Goal: Task Accomplishment & Management: Manage account settings

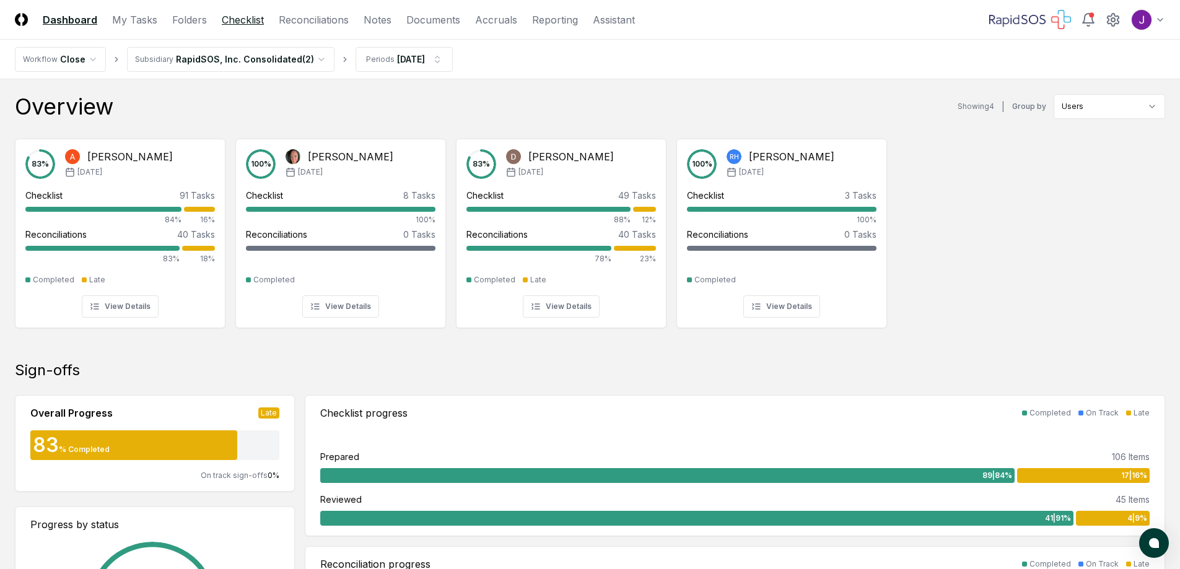
click at [259, 21] on link "Checklist" at bounding box center [243, 19] width 42 height 15
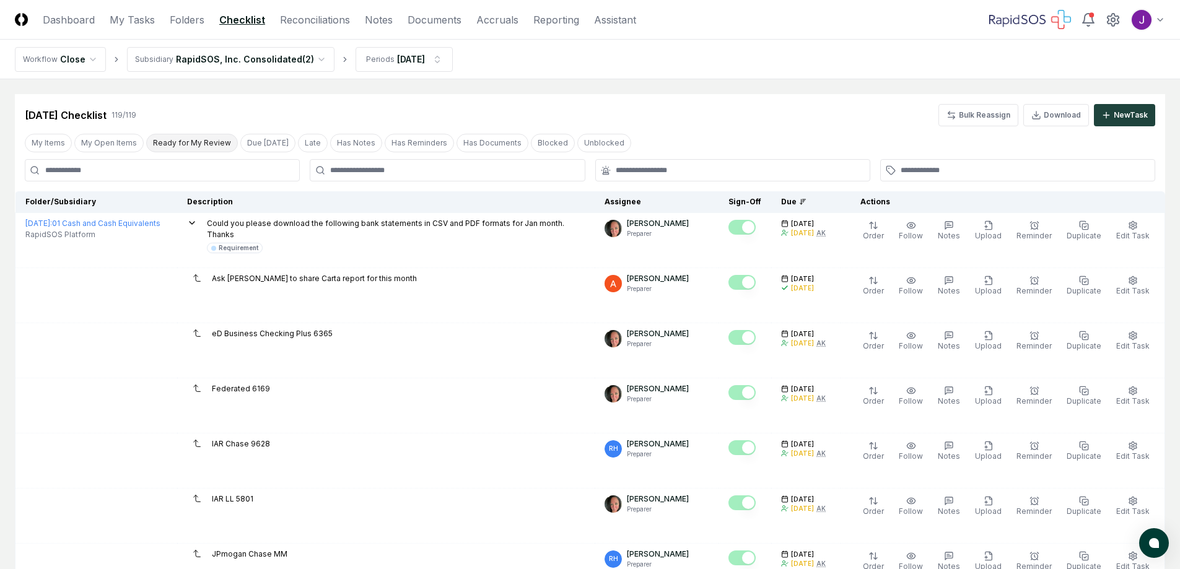
click at [175, 147] on button "Ready for My Review" at bounding box center [192, 143] width 92 height 19
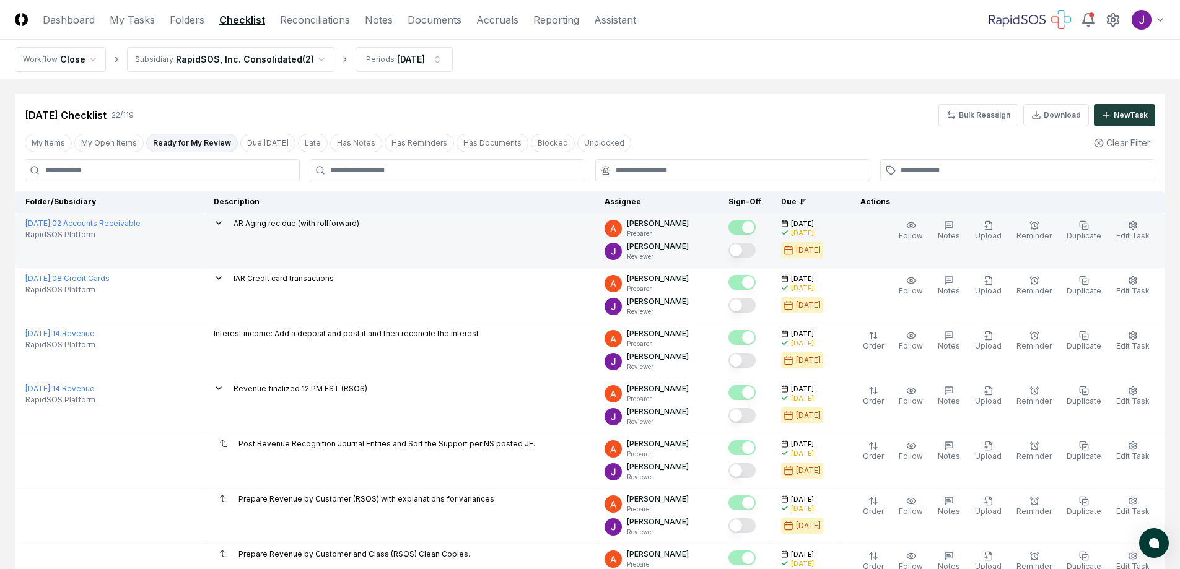
click at [756, 251] on button "Mark complete" at bounding box center [741, 250] width 27 height 15
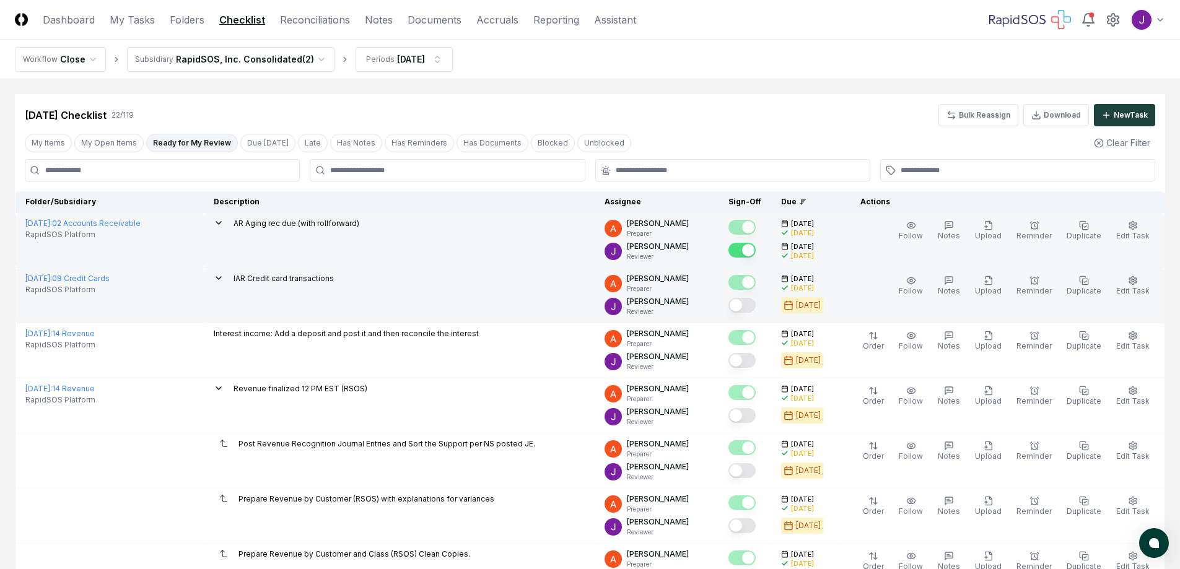
click at [756, 311] on button "Mark complete" at bounding box center [741, 305] width 27 height 15
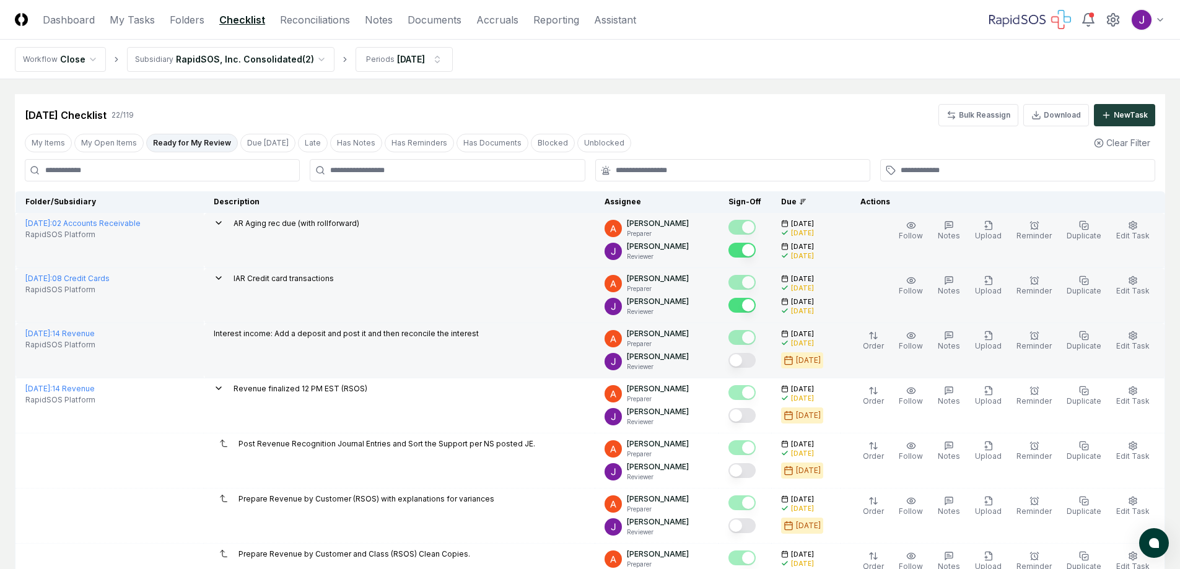
click at [756, 364] on button "Mark complete" at bounding box center [741, 360] width 27 height 15
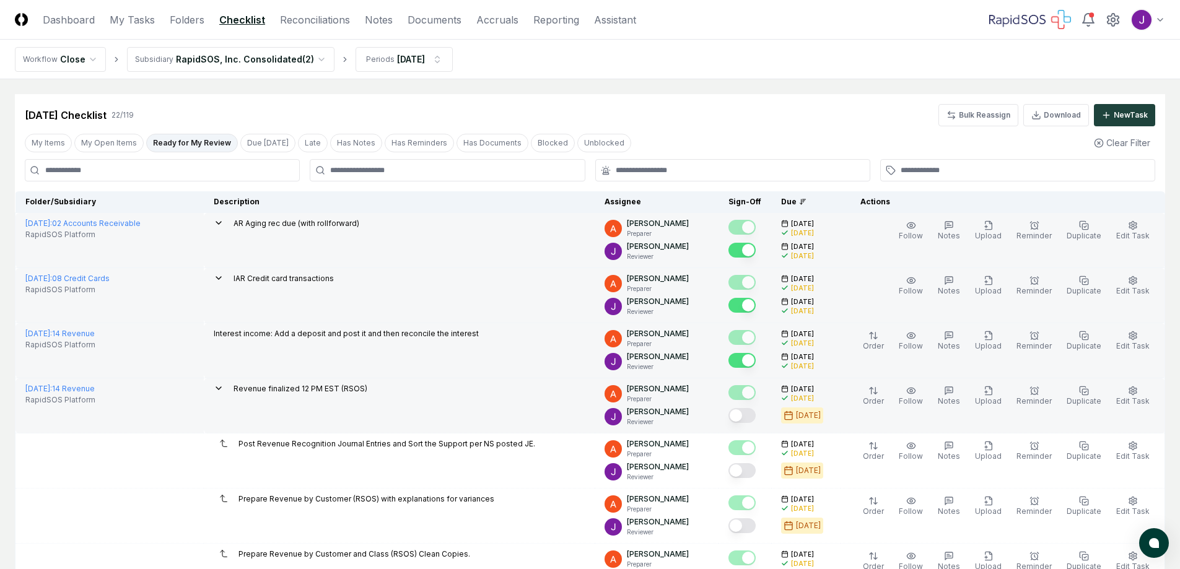
click at [756, 417] on button "Mark complete" at bounding box center [741, 415] width 27 height 15
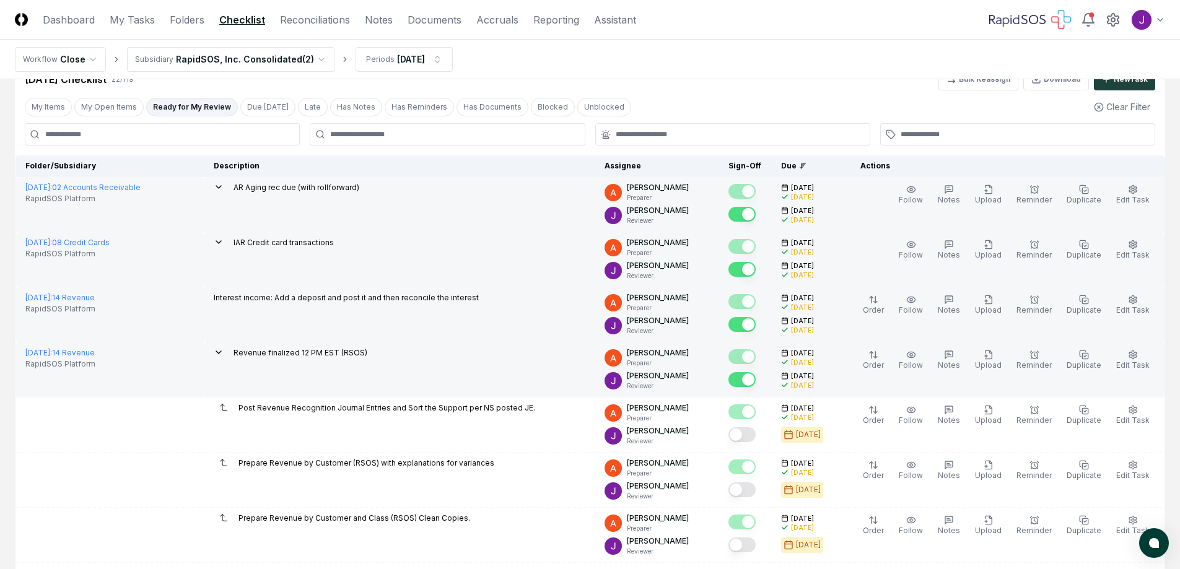
scroll to position [62, 0]
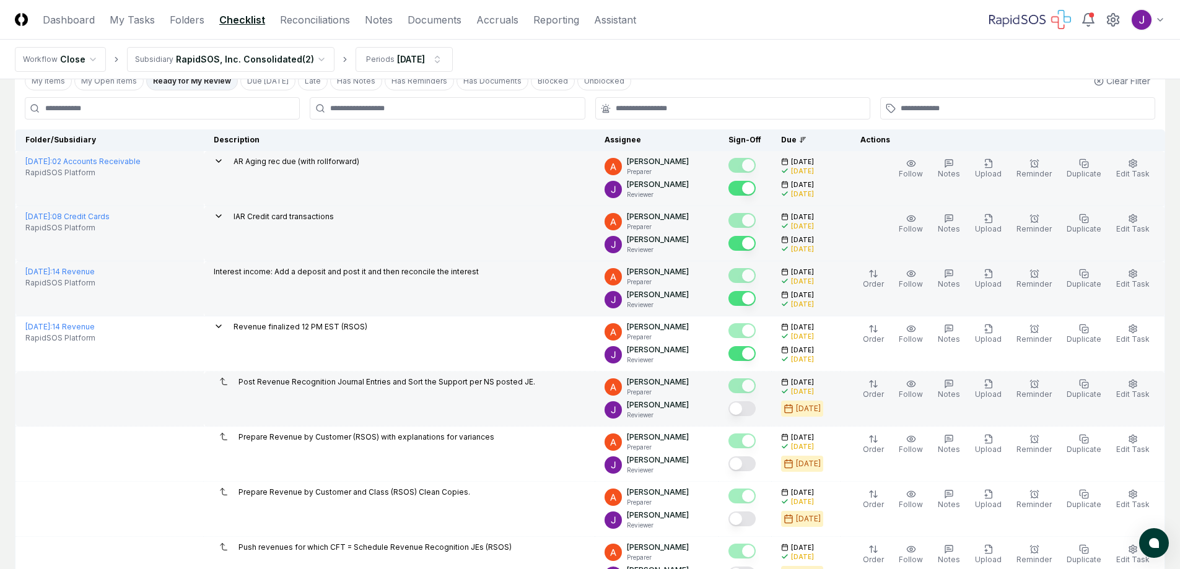
click at [751, 409] on button "Mark complete" at bounding box center [741, 408] width 27 height 15
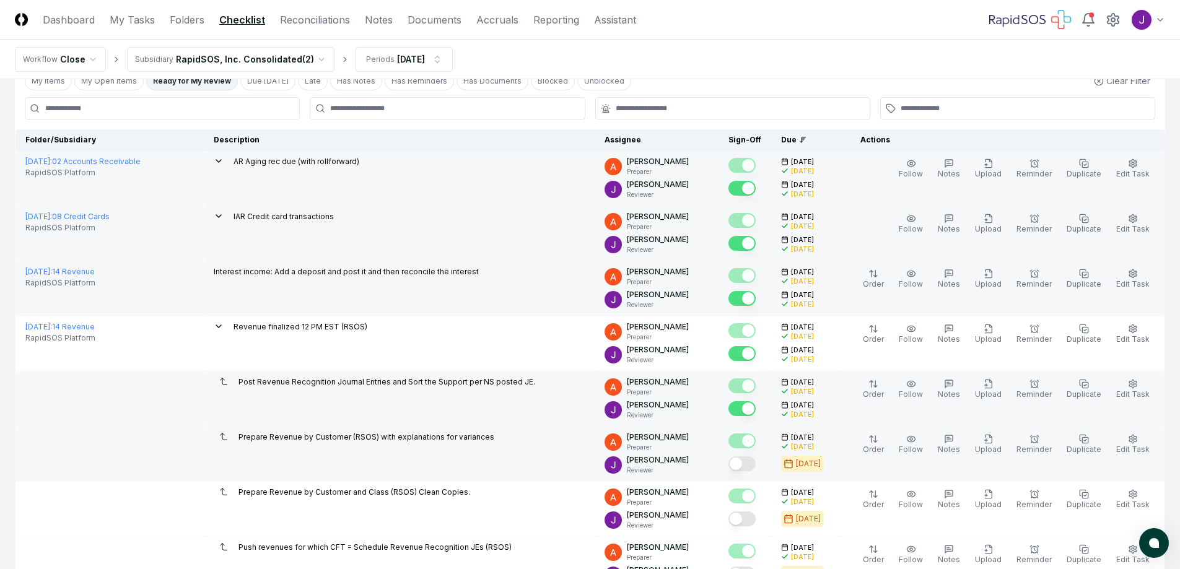
click at [751, 462] on button "Mark complete" at bounding box center [741, 463] width 27 height 15
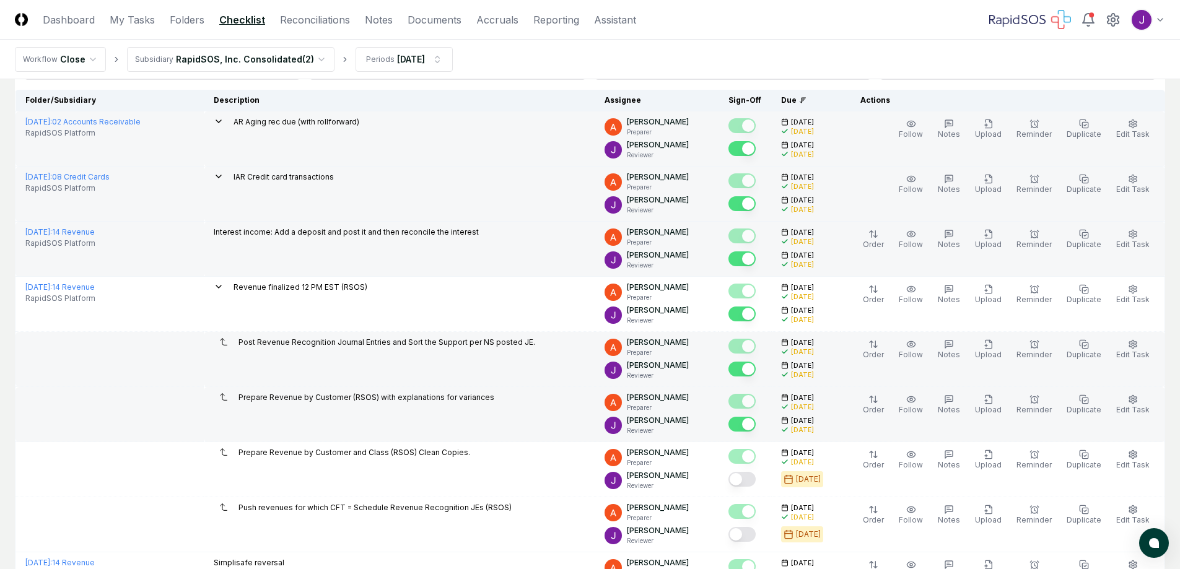
scroll to position [124, 0]
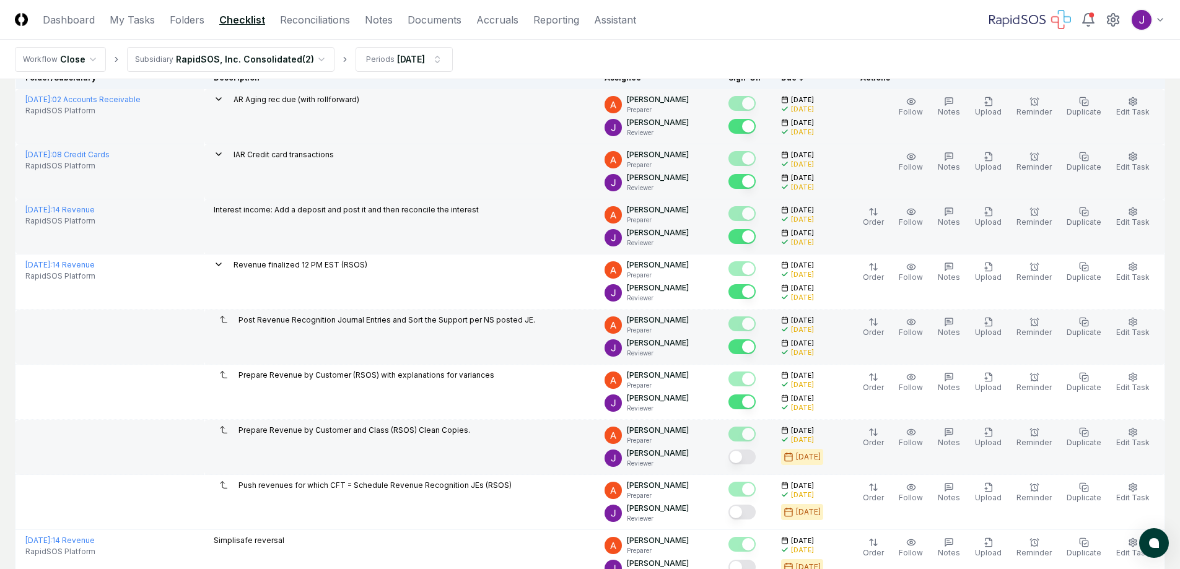
click at [752, 455] on button "Mark complete" at bounding box center [741, 457] width 27 height 15
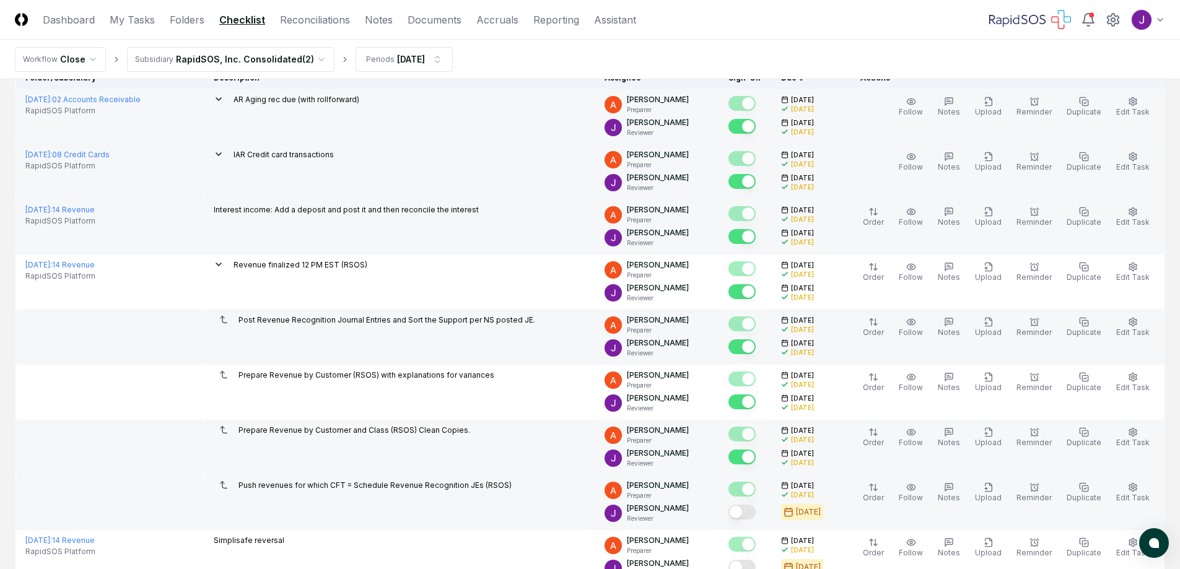
click at [756, 517] on button "Mark complete" at bounding box center [741, 512] width 27 height 15
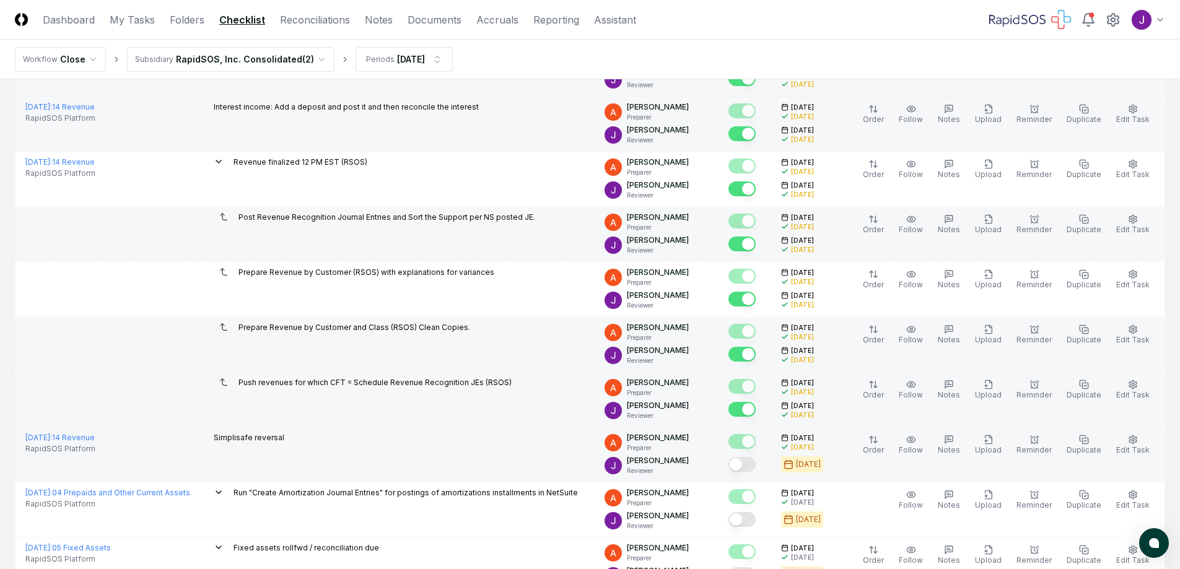
scroll to position [248, 0]
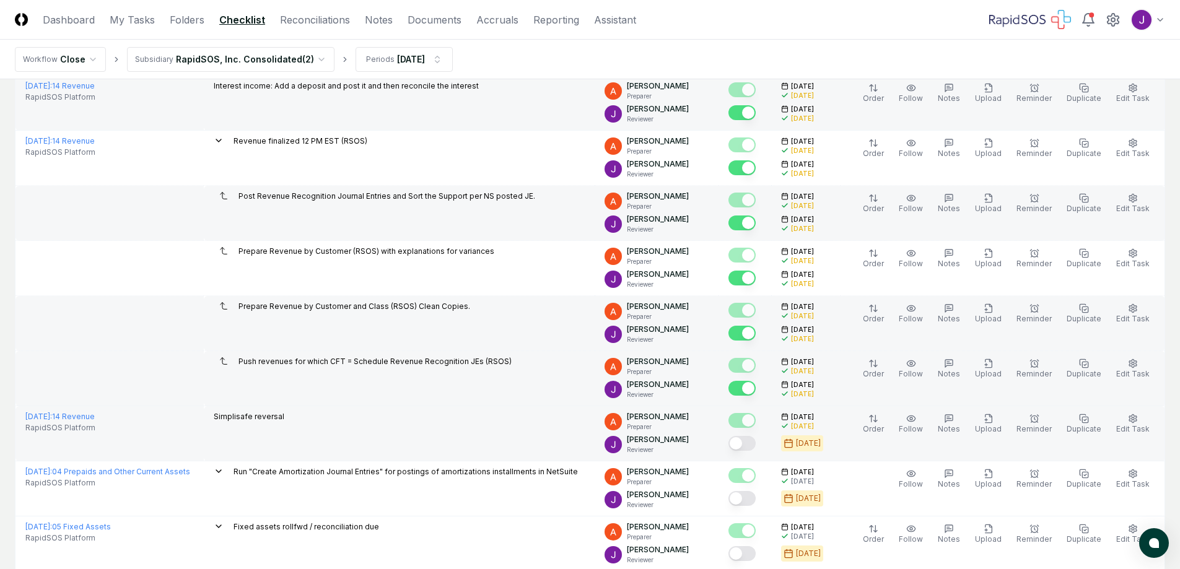
click at [748, 441] on button "Mark complete" at bounding box center [741, 443] width 27 height 15
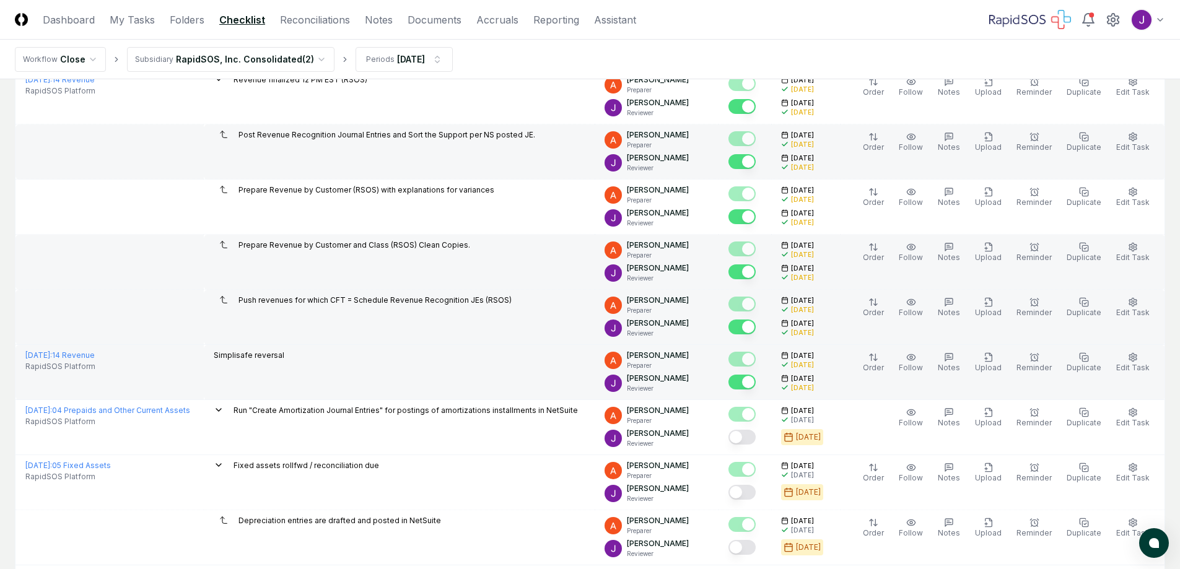
scroll to position [310, 0]
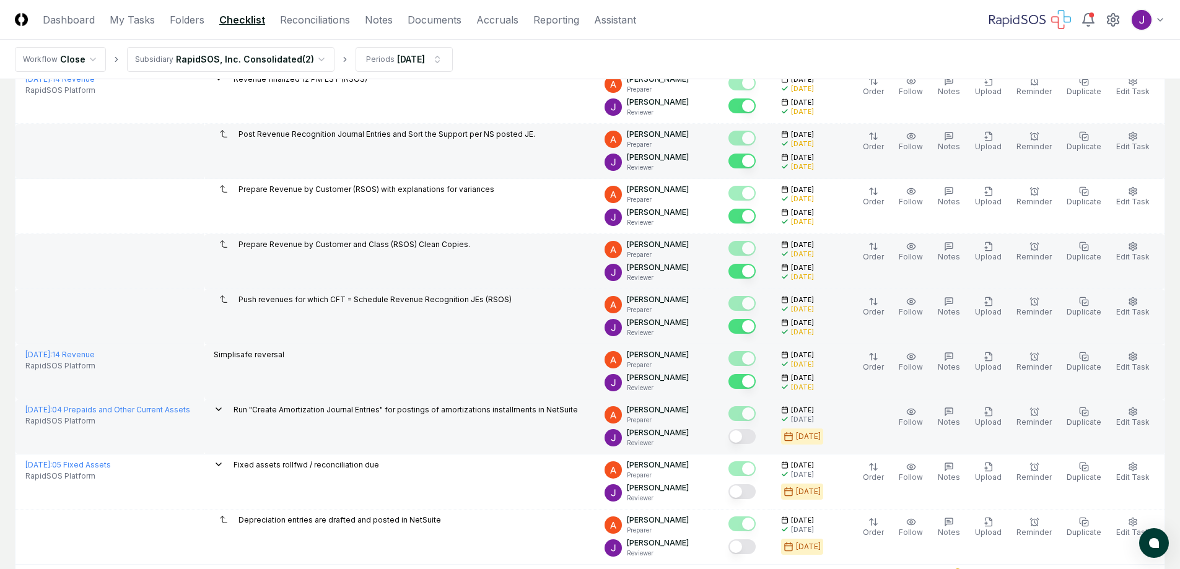
click at [749, 437] on button "Mark complete" at bounding box center [741, 436] width 27 height 15
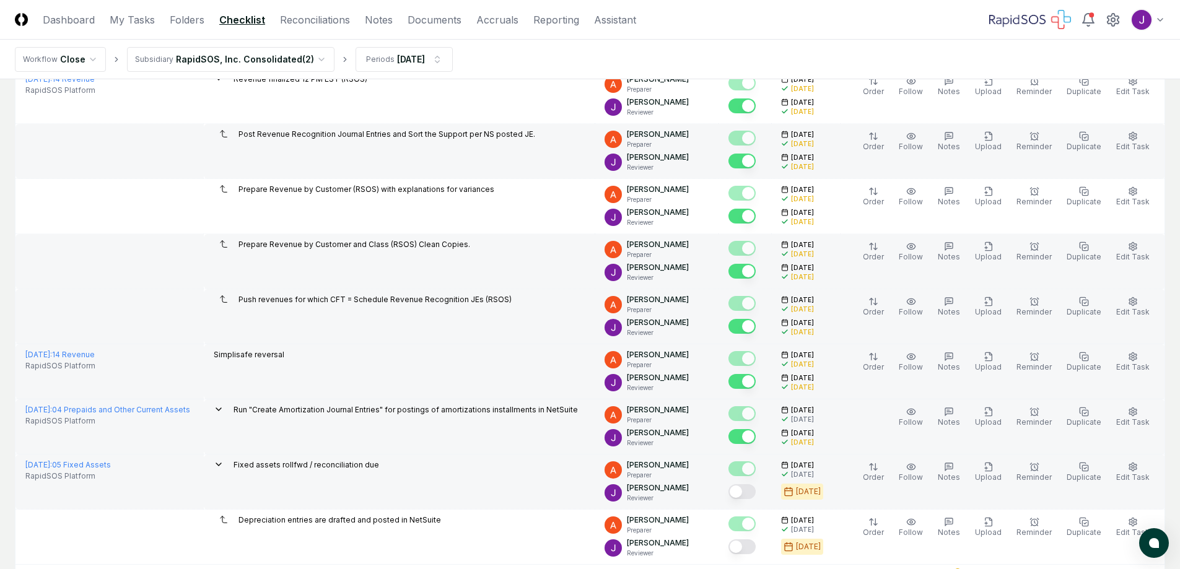
click at [756, 489] on button "Mark complete" at bounding box center [741, 491] width 27 height 15
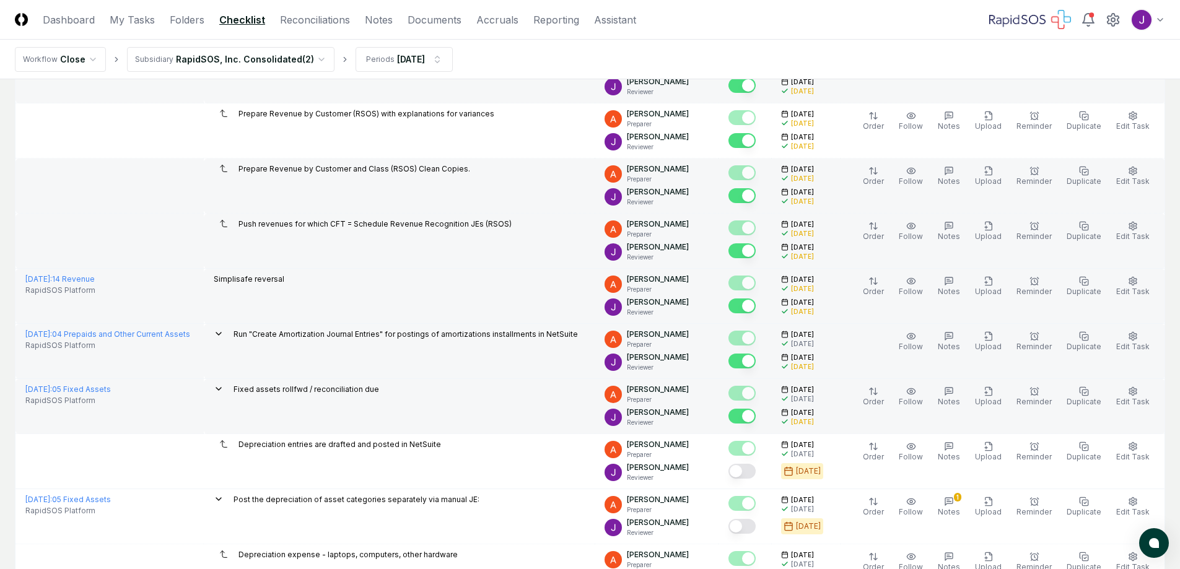
scroll to position [434, 0]
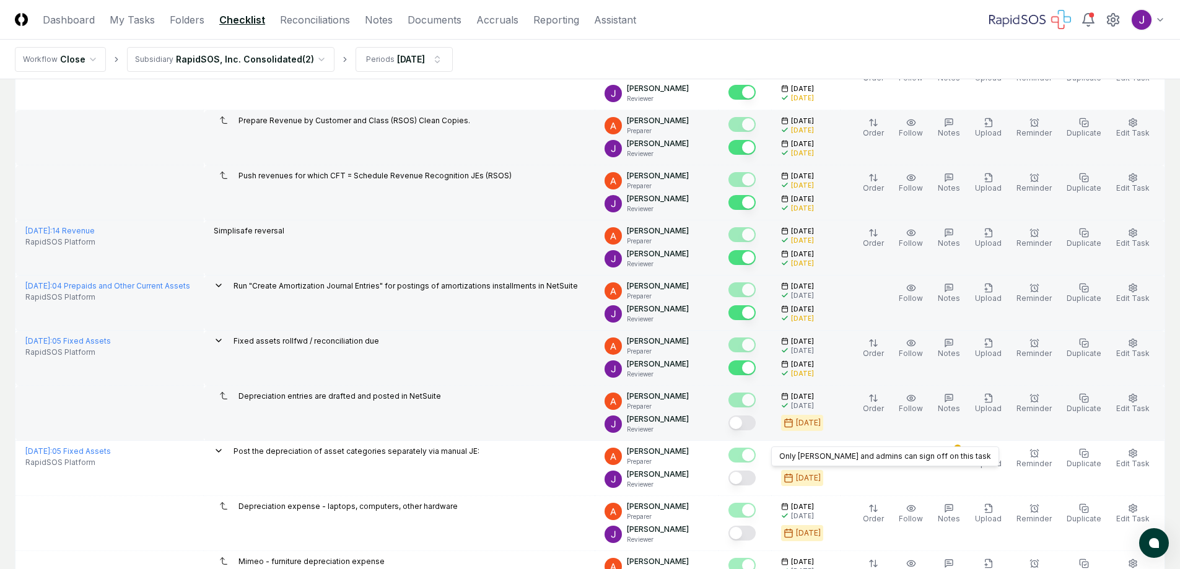
click at [755, 427] on button "Mark complete" at bounding box center [741, 423] width 27 height 15
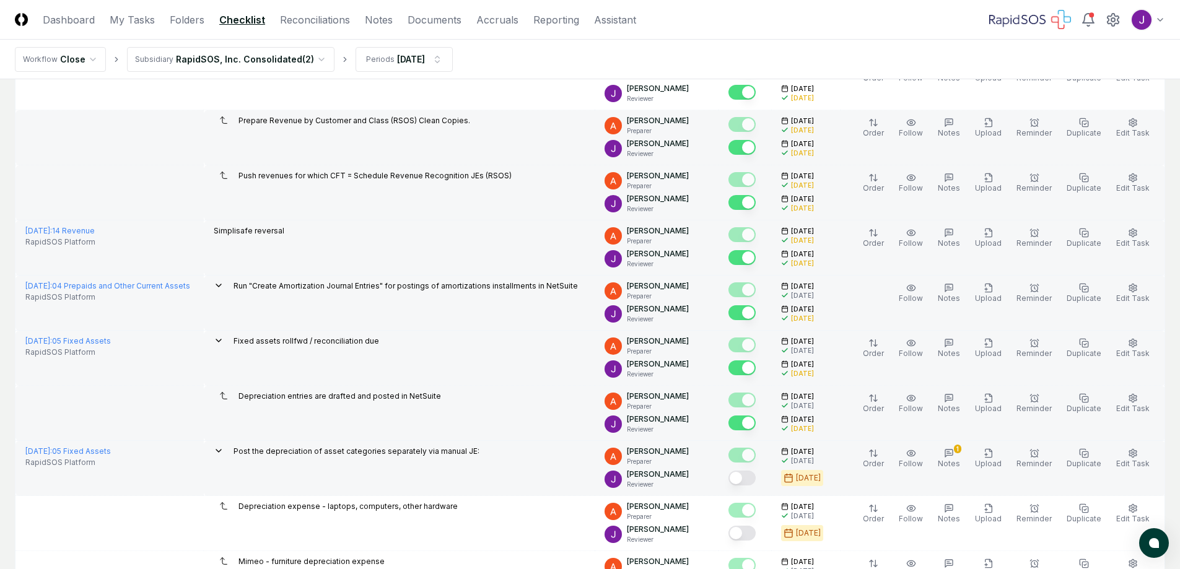
click at [756, 476] on button "Mark complete" at bounding box center [741, 478] width 27 height 15
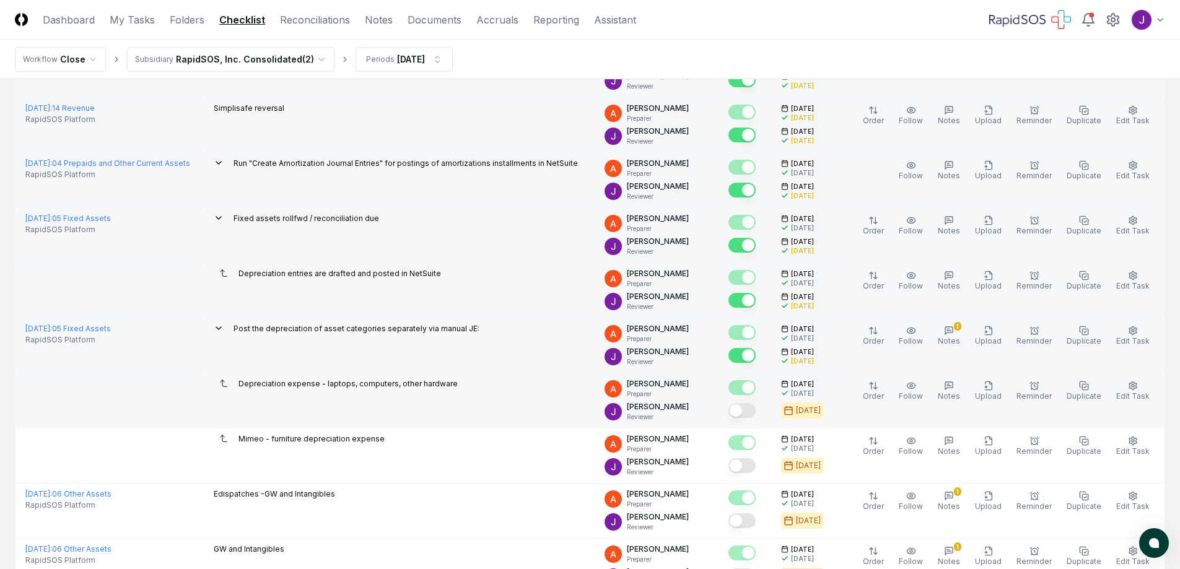
scroll to position [557, 0]
click at [753, 409] on button "Mark complete" at bounding box center [741, 409] width 27 height 15
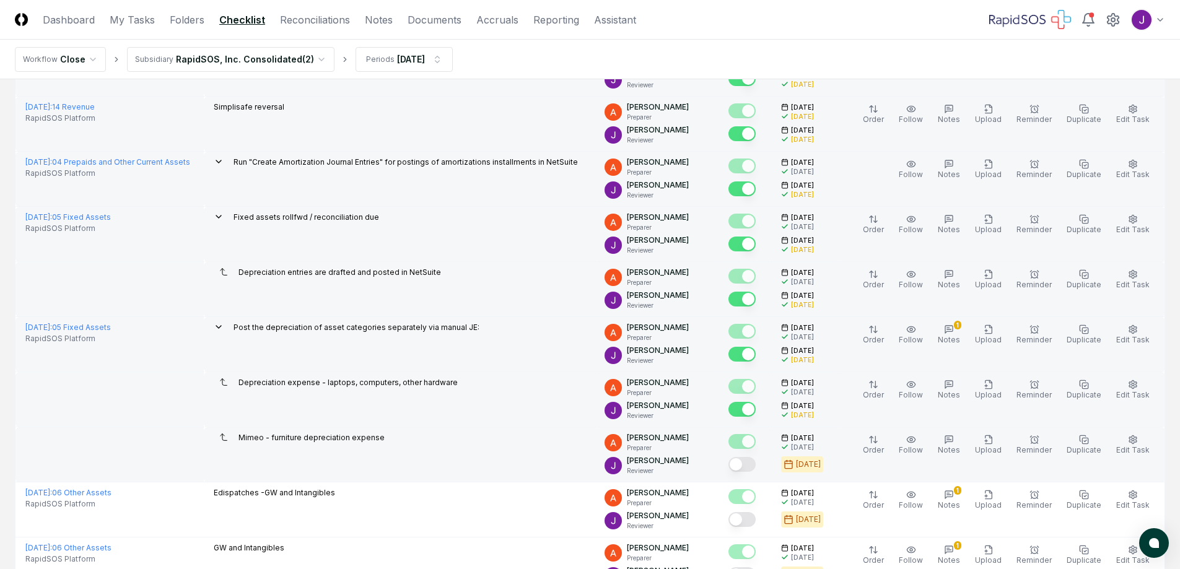
click at [751, 461] on button "Mark complete" at bounding box center [741, 464] width 27 height 15
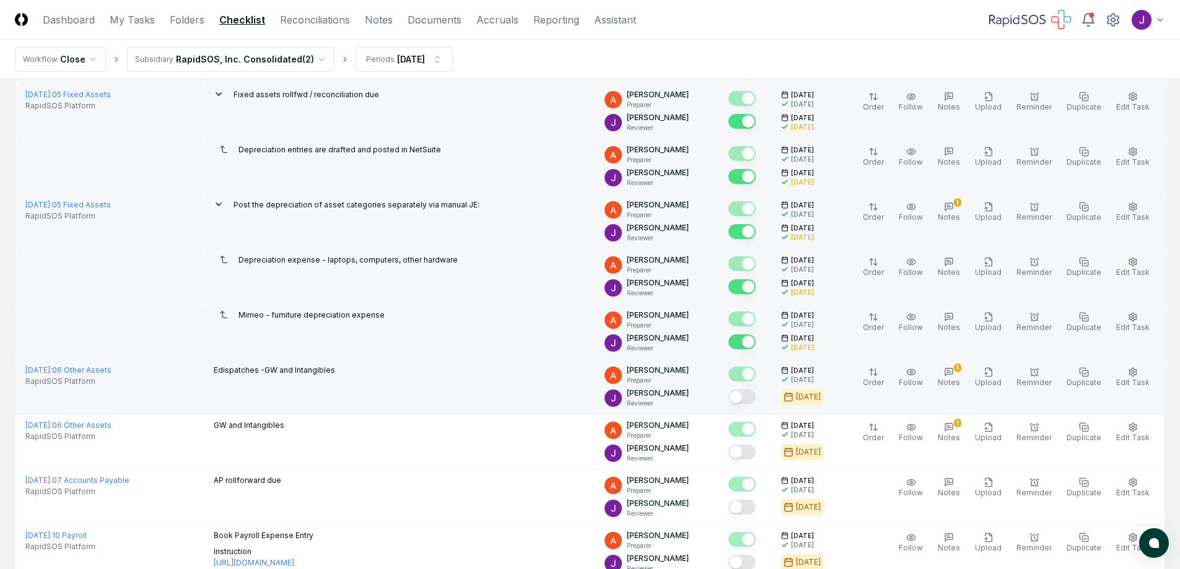
scroll to position [681, 0]
click at [756, 395] on button "Mark complete" at bounding box center [741, 395] width 27 height 15
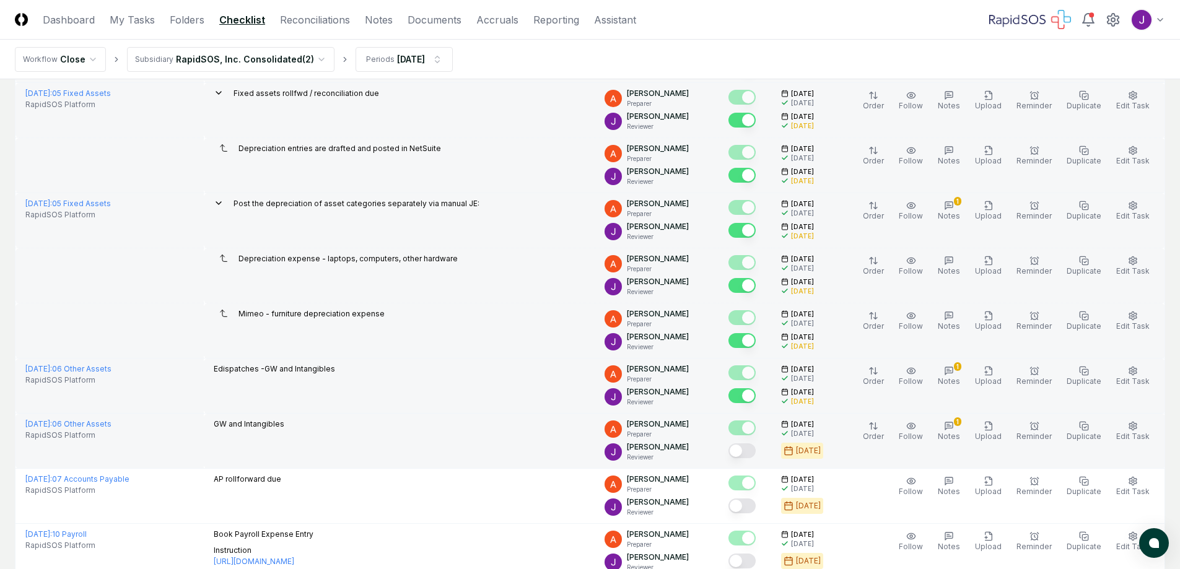
click at [756, 447] on button "Mark complete" at bounding box center [741, 450] width 27 height 15
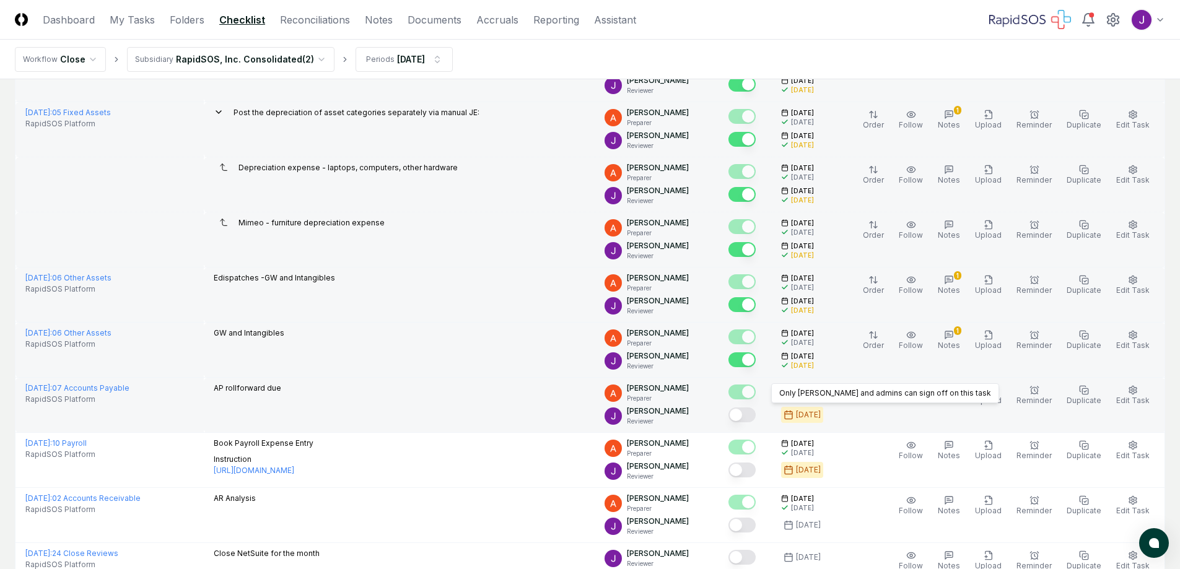
scroll to position [805, 0]
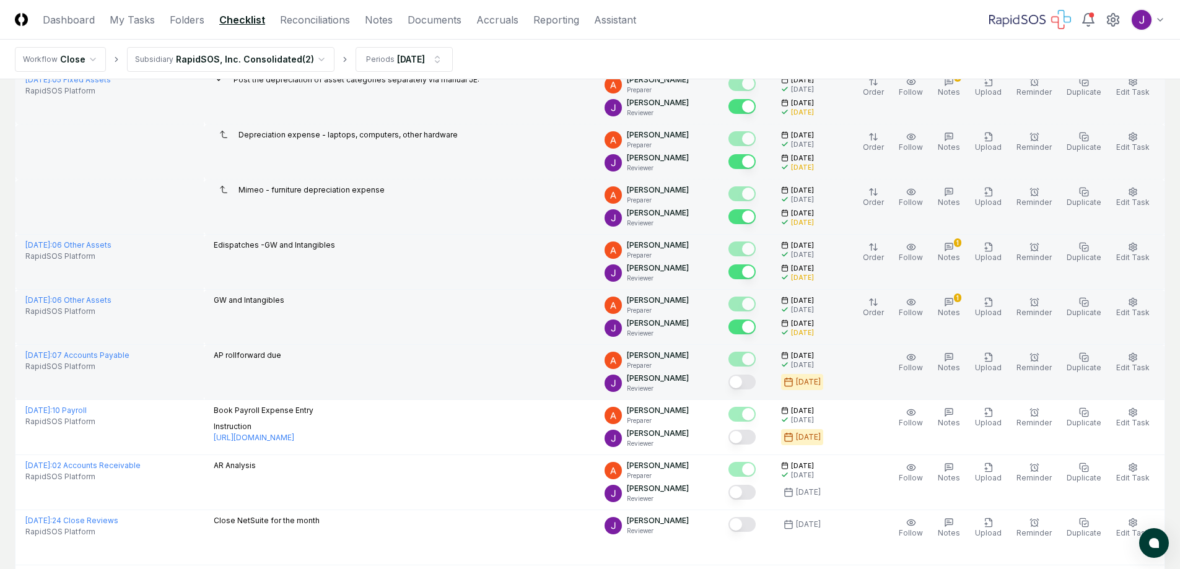
click at [754, 380] on button "Mark complete" at bounding box center [741, 382] width 27 height 15
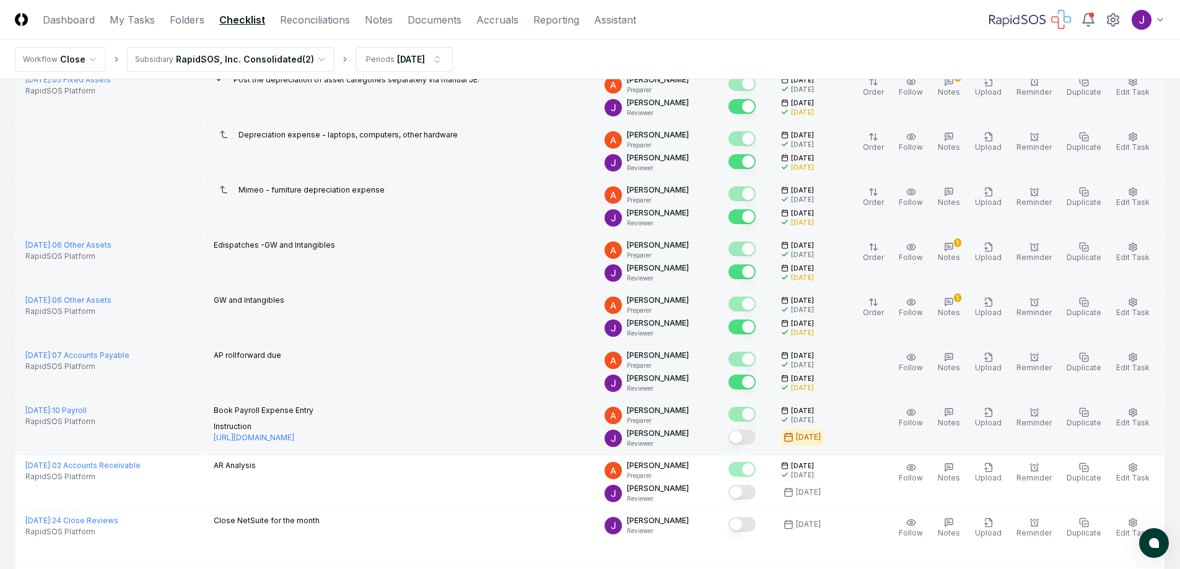
click at [756, 431] on button "Mark complete" at bounding box center [741, 437] width 27 height 15
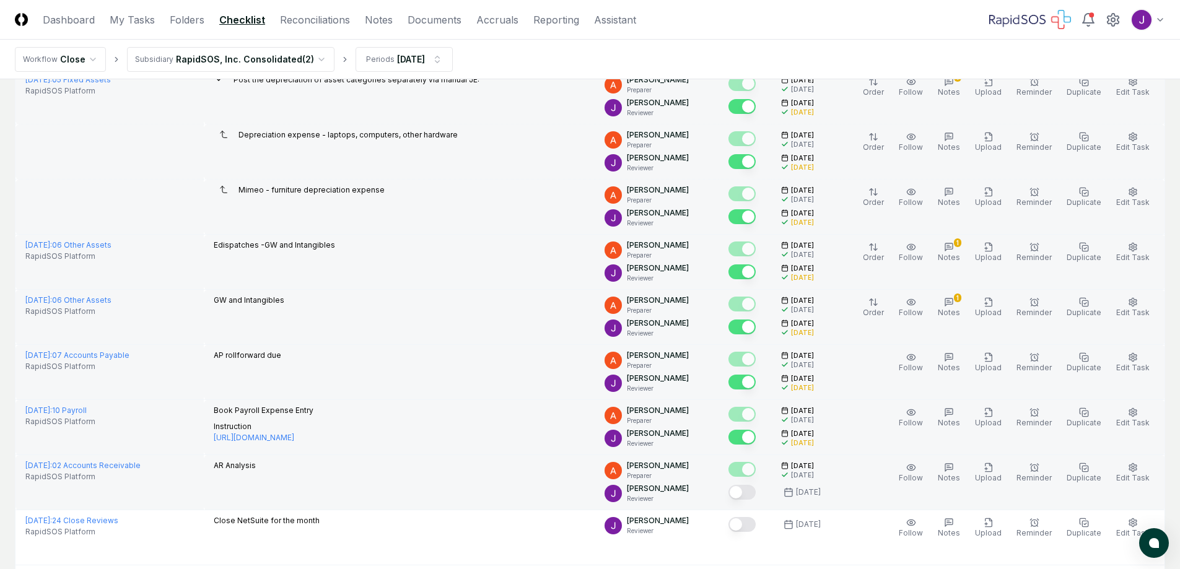
click at [756, 495] on button "Mark complete" at bounding box center [741, 492] width 27 height 15
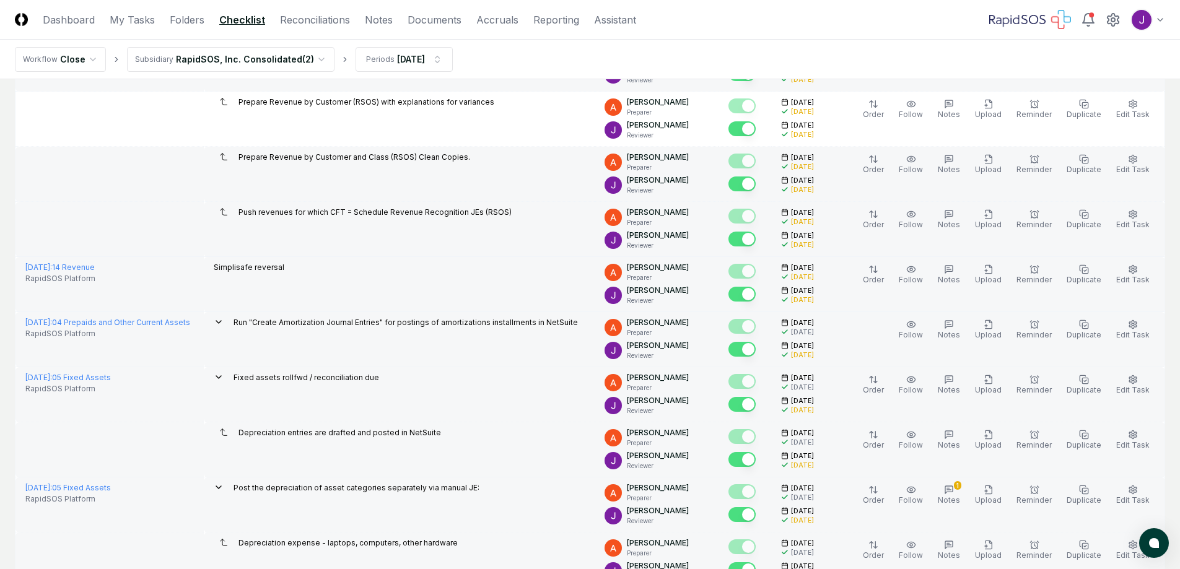
scroll to position [141, 0]
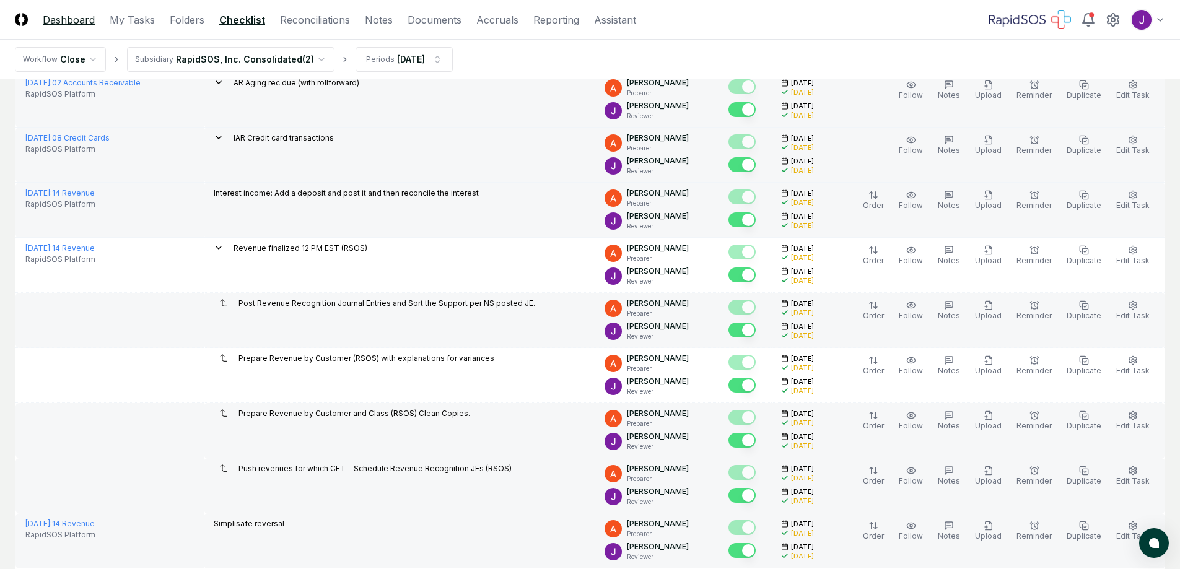
click at [61, 15] on link "Dashboard" at bounding box center [69, 19] width 52 height 15
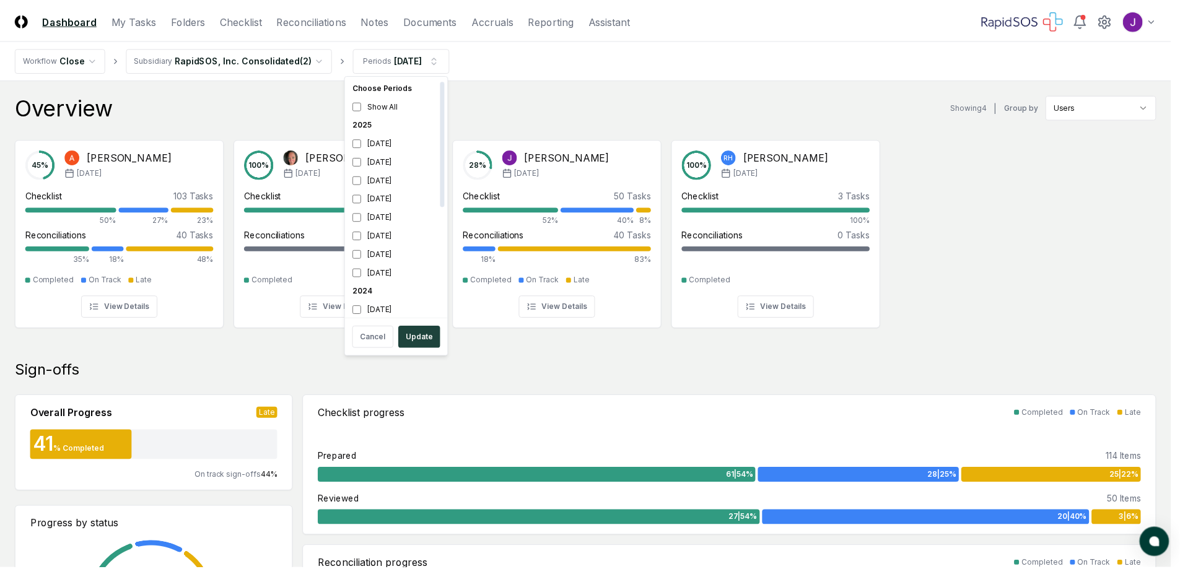
scroll to position [4, 0]
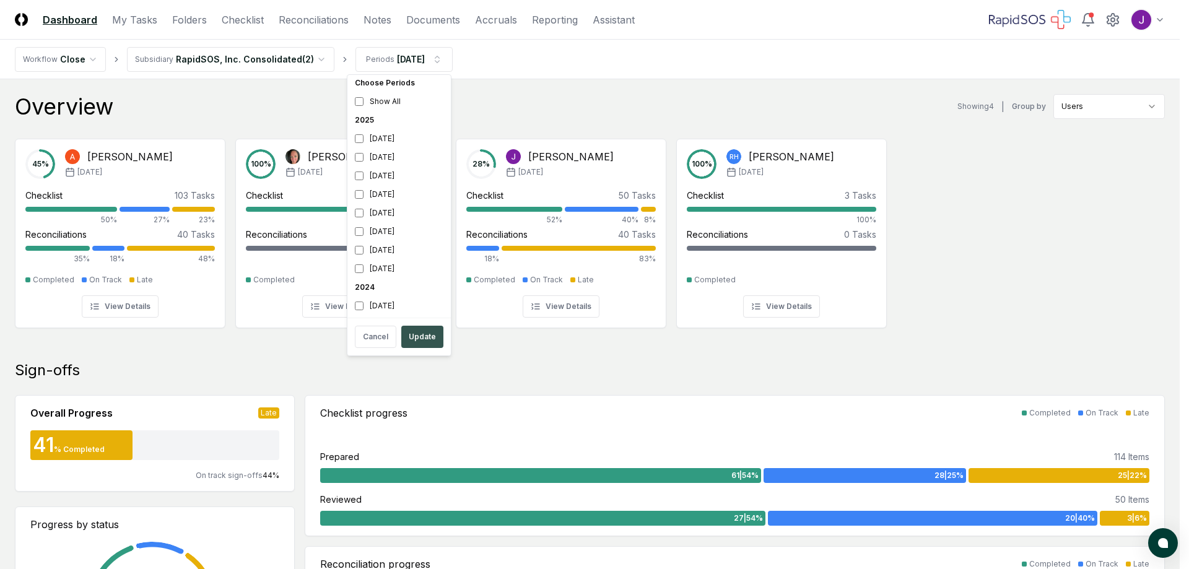
click at [418, 341] on button "Update" at bounding box center [422, 337] width 42 height 22
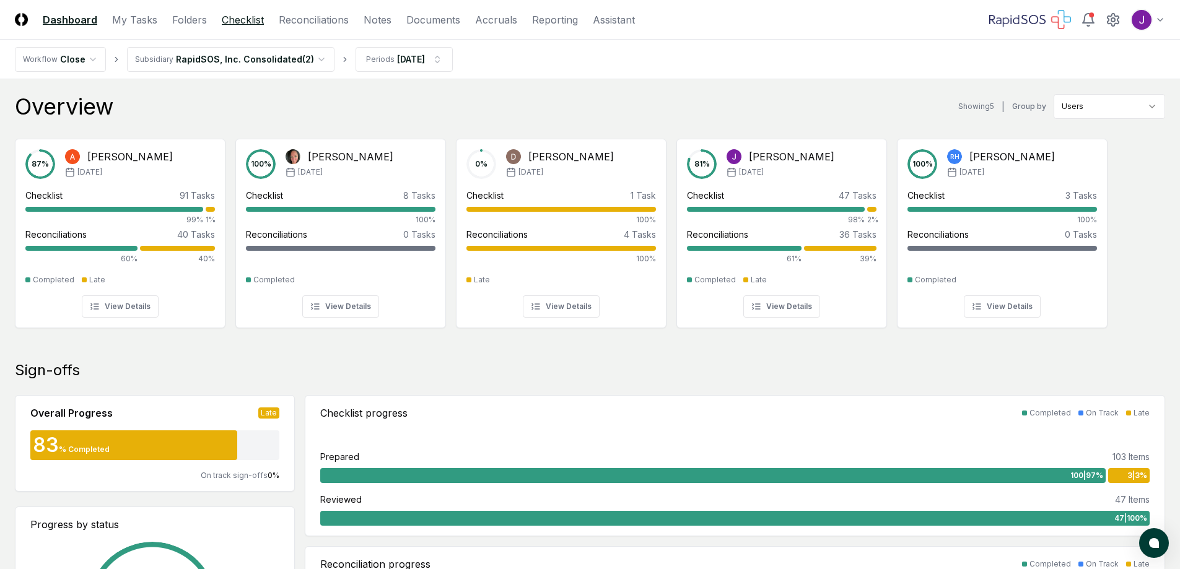
click at [243, 19] on link "Checklist" at bounding box center [243, 19] width 42 height 15
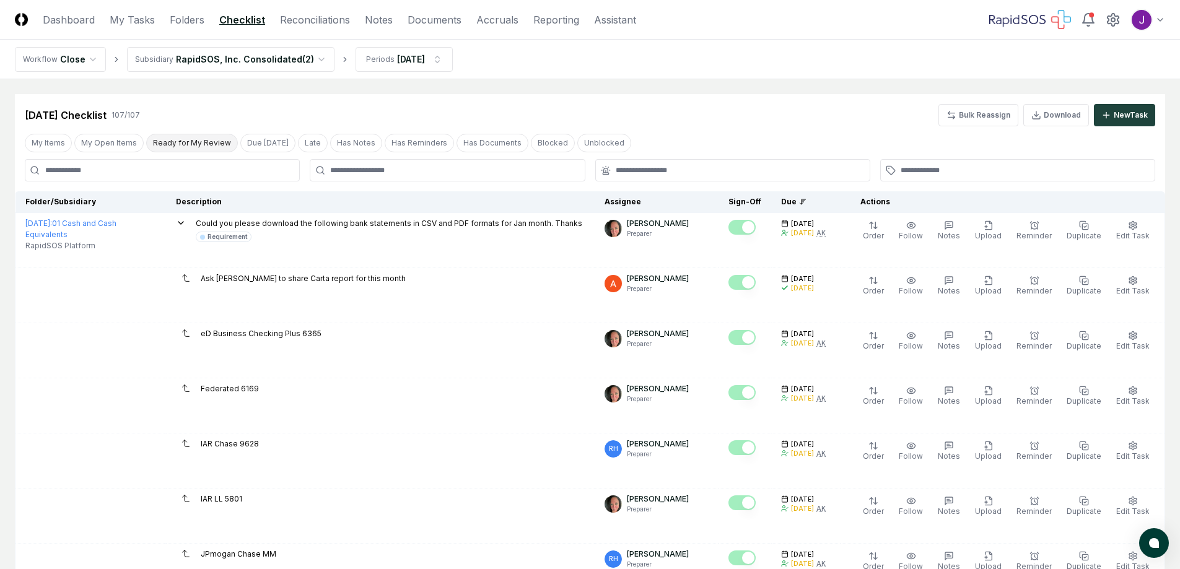
click at [204, 141] on button "Ready for My Review" at bounding box center [192, 143] width 92 height 19
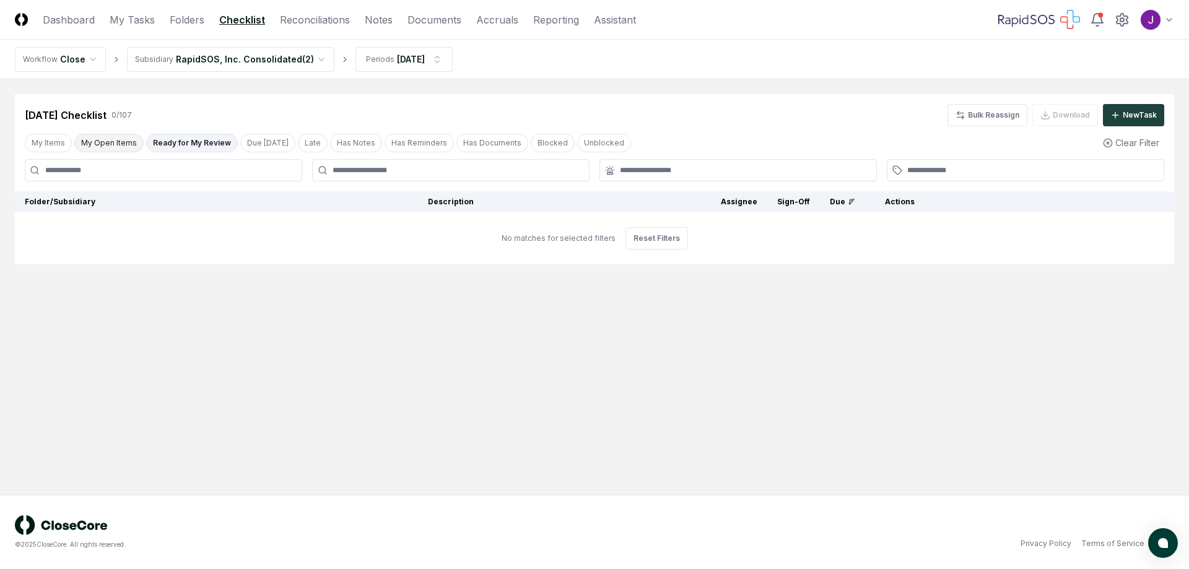
click at [106, 139] on button "My Open Items" at bounding box center [108, 143] width 69 height 19
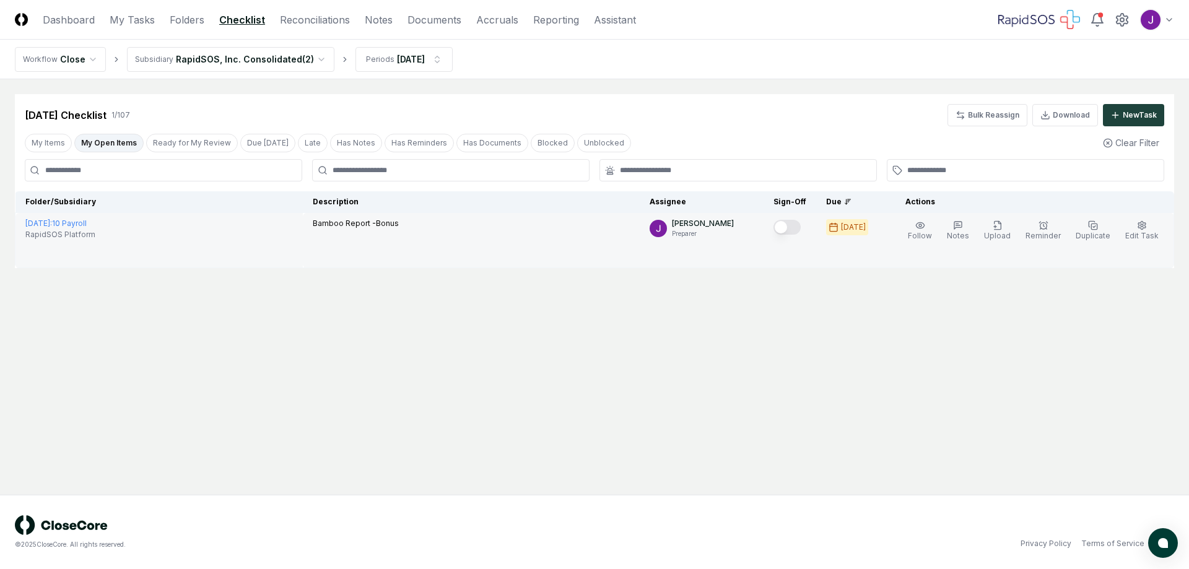
click at [801, 229] on button "Mark complete" at bounding box center [787, 227] width 27 height 15
click at [302, 18] on link "Reconciliations" at bounding box center [315, 19] width 70 height 15
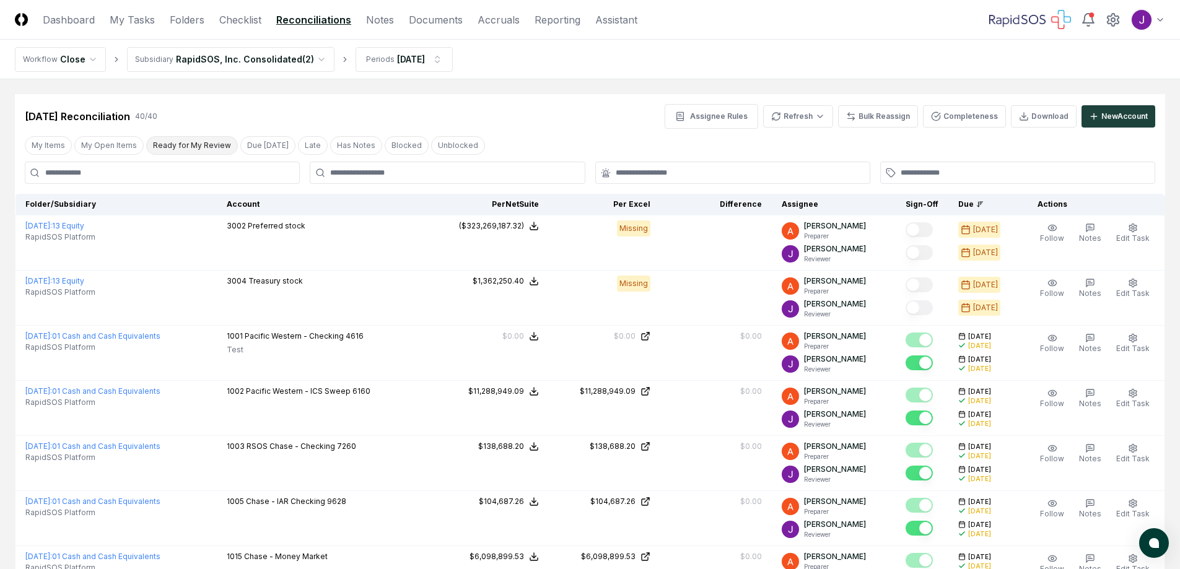
click at [185, 144] on button "Ready for My Review" at bounding box center [192, 145] width 92 height 19
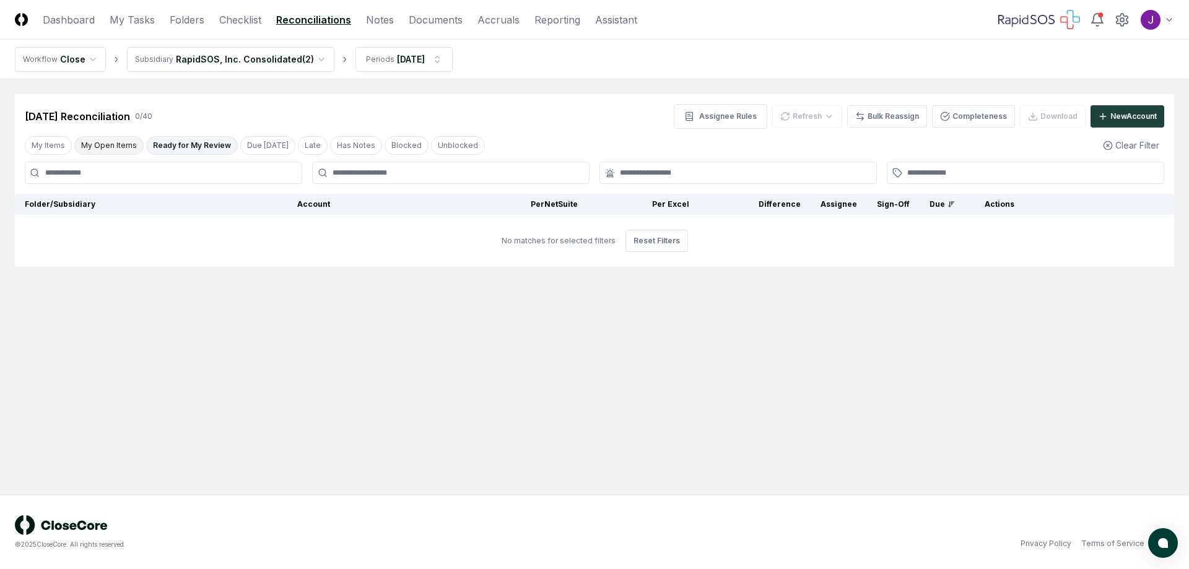
click at [94, 139] on button "My Open Items" at bounding box center [108, 145] width 69 height 19
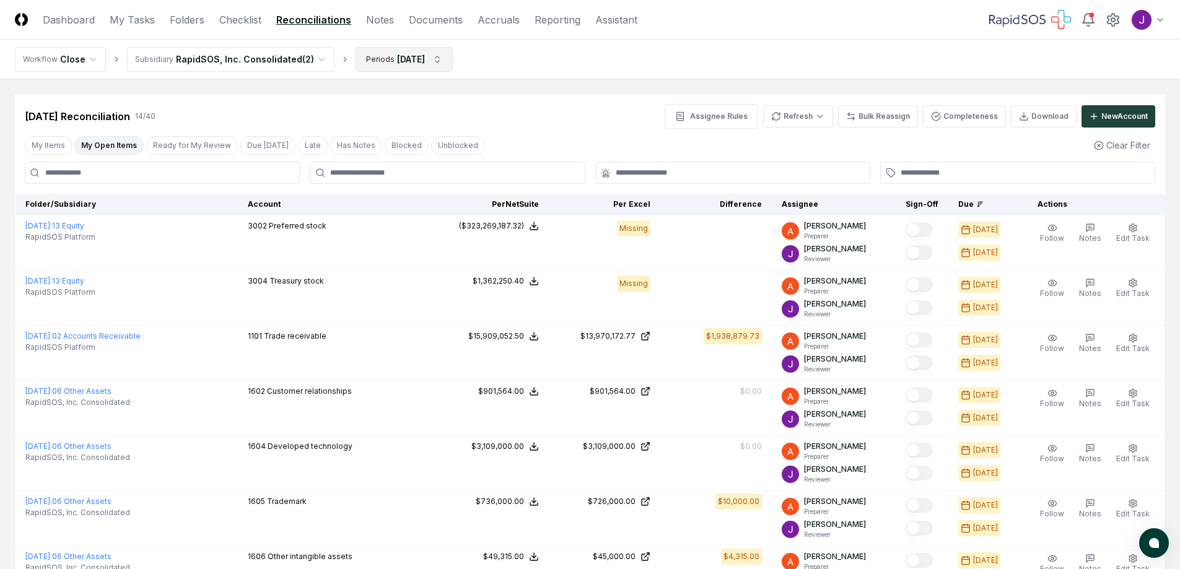
click at [395, 58] on html "CloseCore Dashboard My Tasks Folders Checklist Reconciliations Notes Documents …" at bounding box center [590, 538] width 1180 height 1076
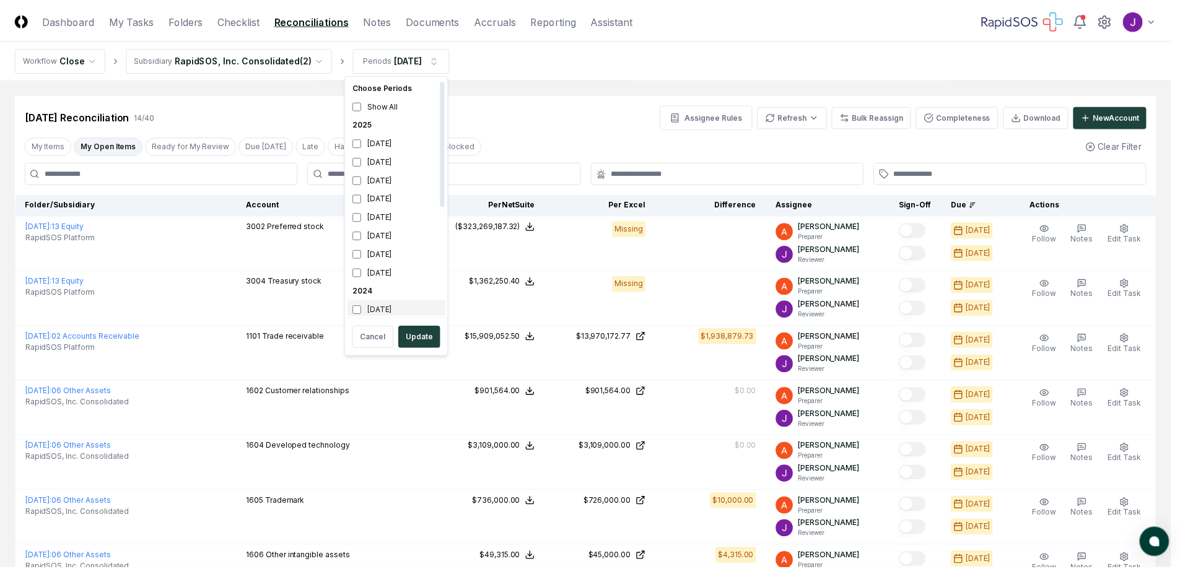
scroll to position [4, 0]
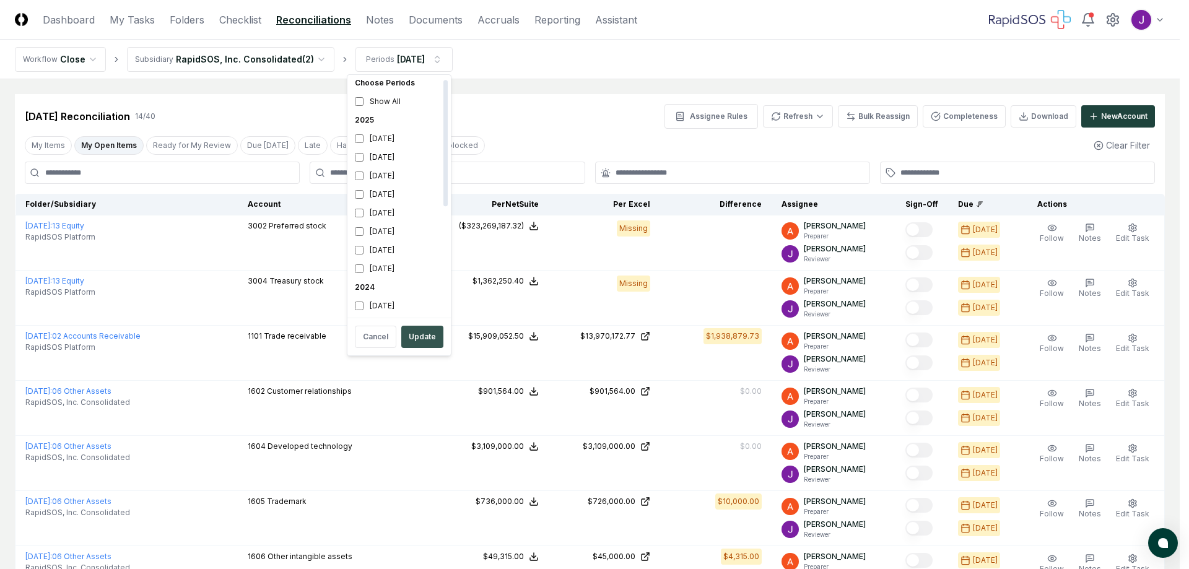
click at [425, 343] on button "Update" at bounding box center [422, 337] width 42 height 22
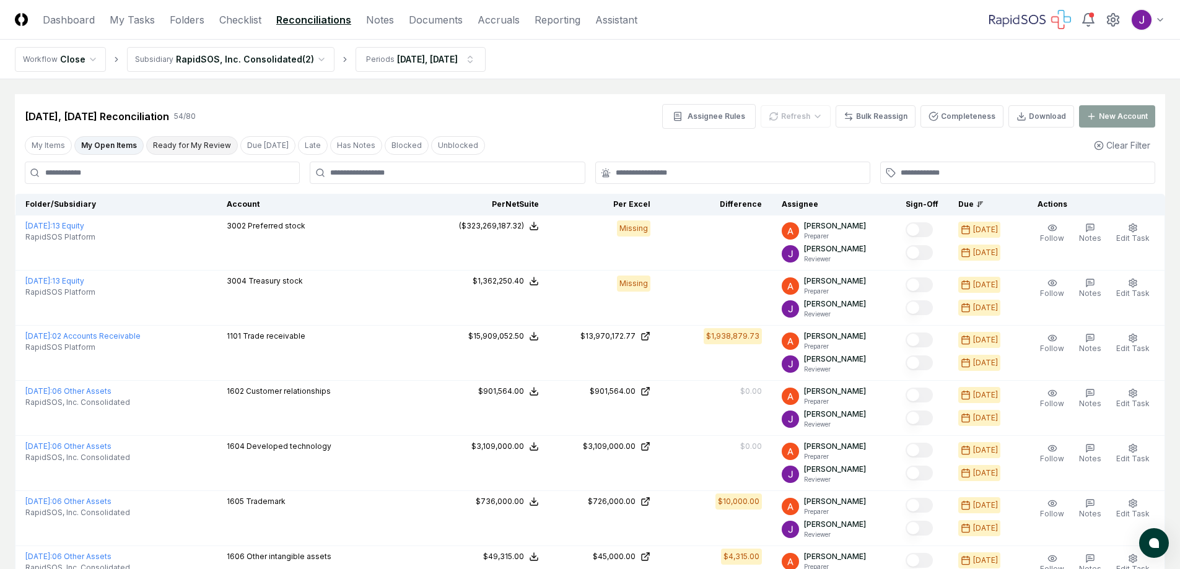
click at [165, 142] on button "Ready for My Review" at bounding box center [192, 145] width 92 height 19
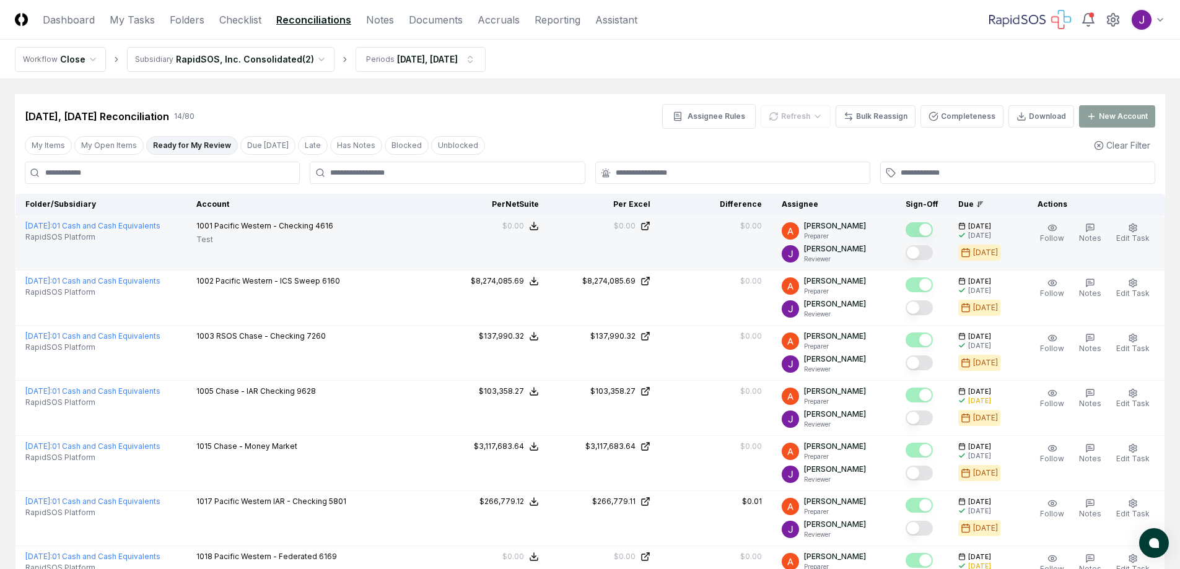
click at [921, 253] on button "Mark complete" at bounding box center [918, 252] width 27 height 15
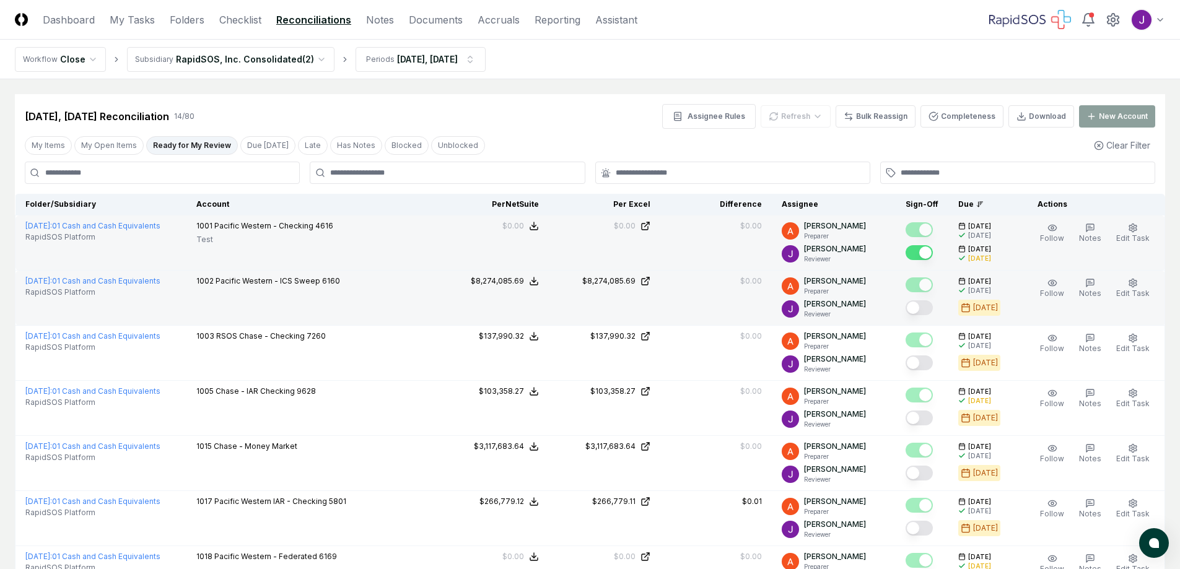
click at [925, 310] on button "Mark complete" at bounding box center [918, 307] width 27 height 15
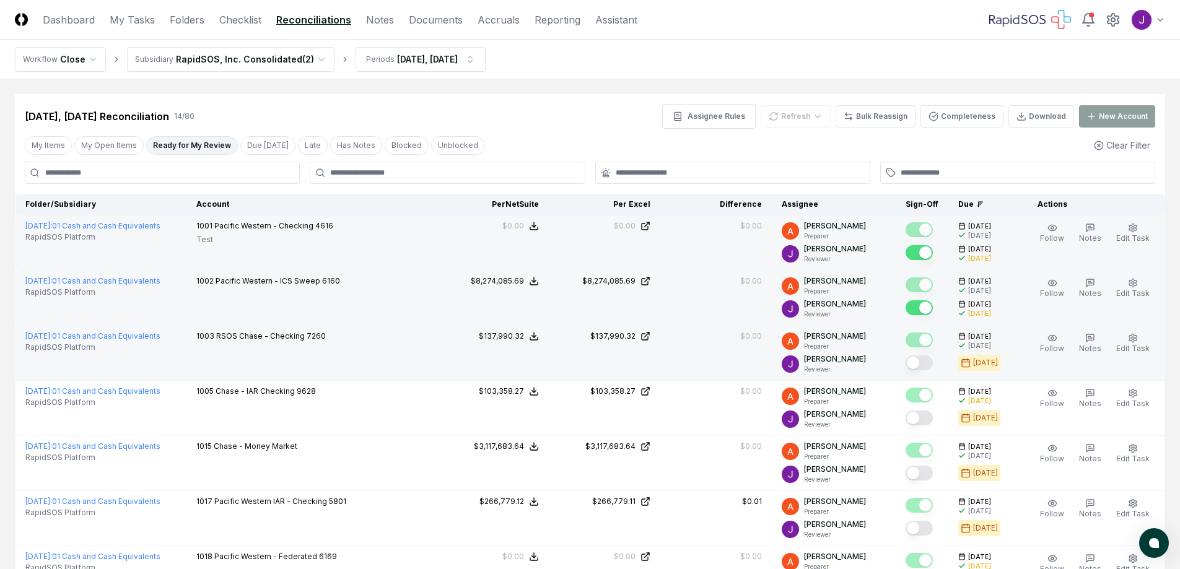
click at [923, 365] on button "Mark complete" at bounding box center [918, 362] width 27 height 15
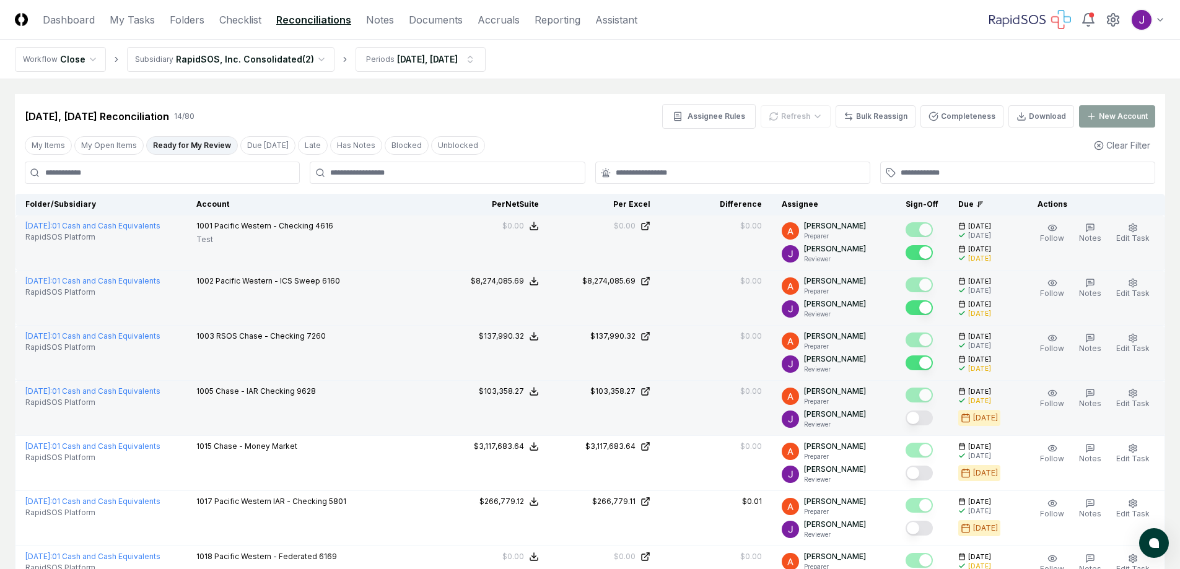
click at [920, 419] on button "Mark complete" at bounding box center [918, 418] width 27 height 15
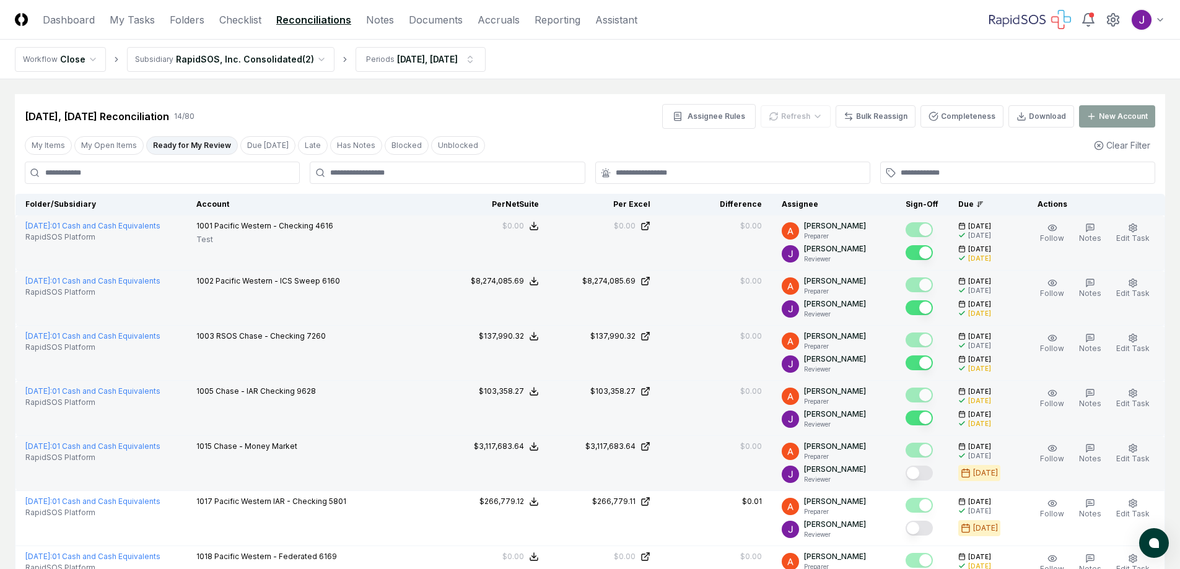
click at [928, 468] on button "Mark complete" at bounding box center [918, 473] width 27 height 15
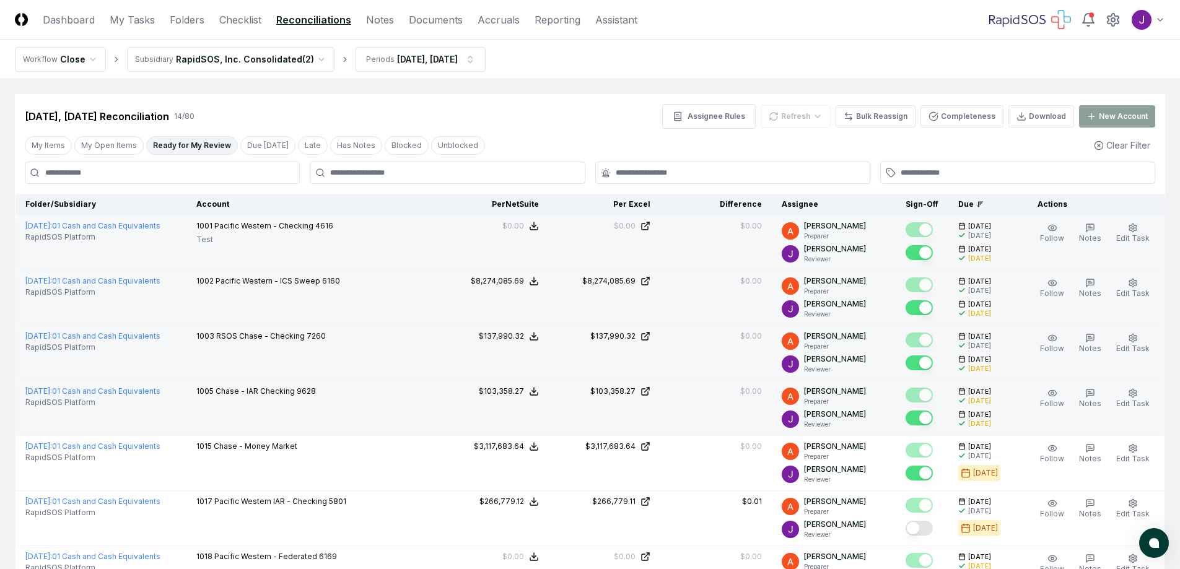
scroll to position [186, 0]
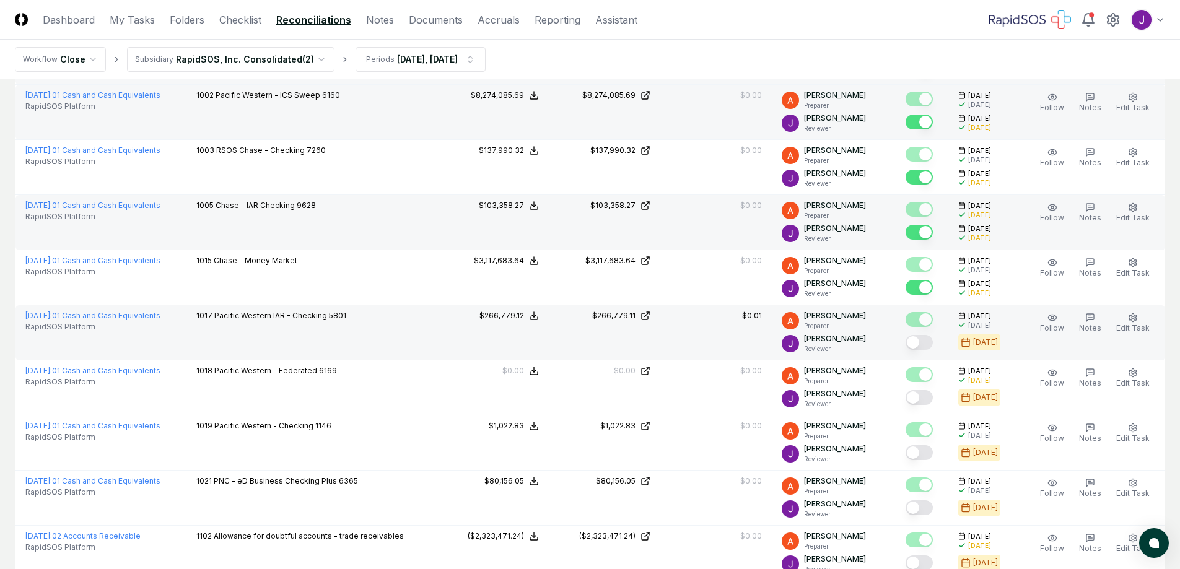
click at [930, 344] on button "Mark complete" at bounding box center [918, 342] width 27 height 15
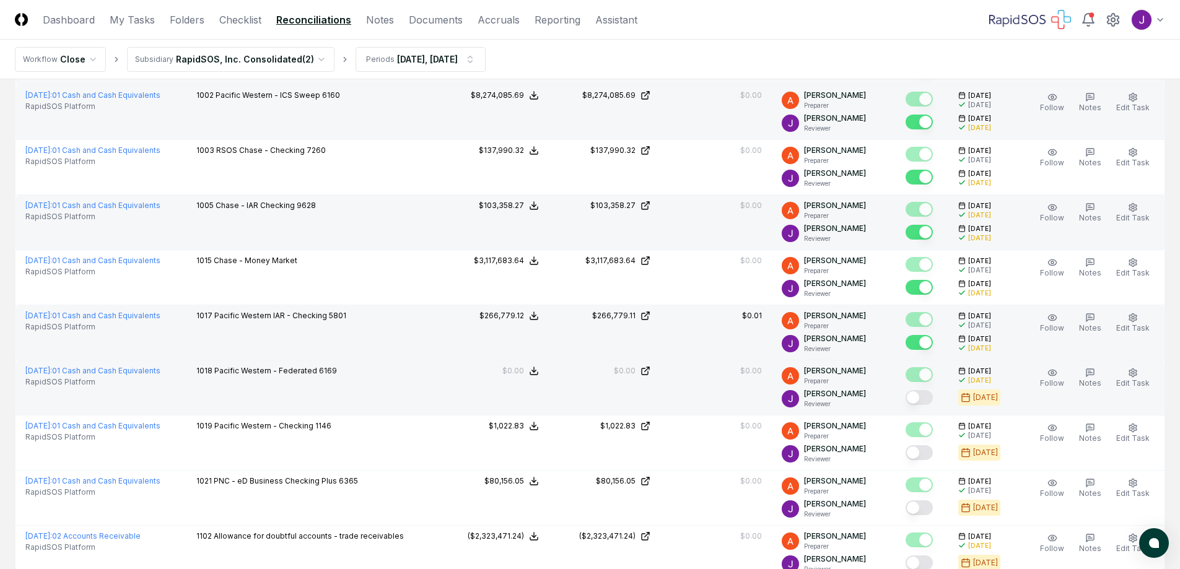
click at [922, 399] on button "Mark complete" at bounding box center [918, 397] width 27 height 15
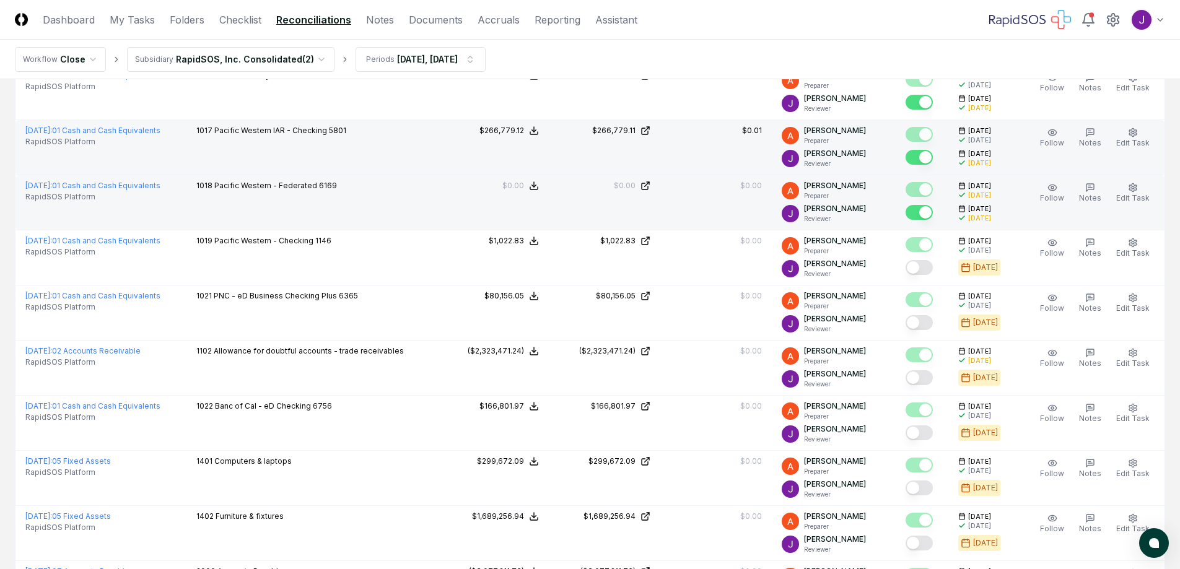
scroll to position [372, 0]
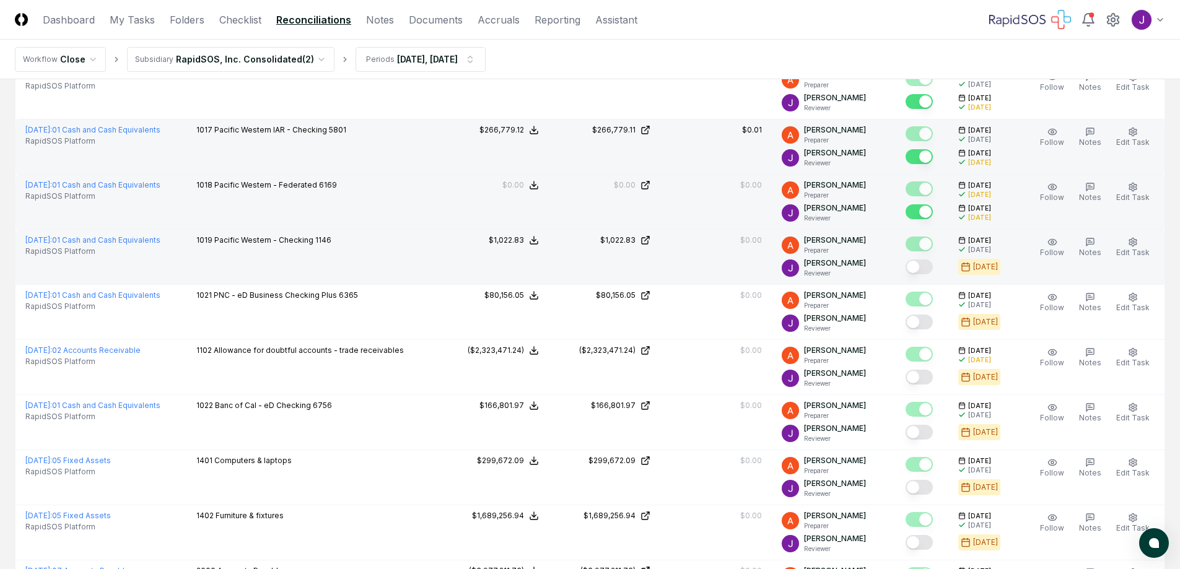
click at [923, 265] on button "Mark complete" at bounding box center [918, 266] width 27 height 15
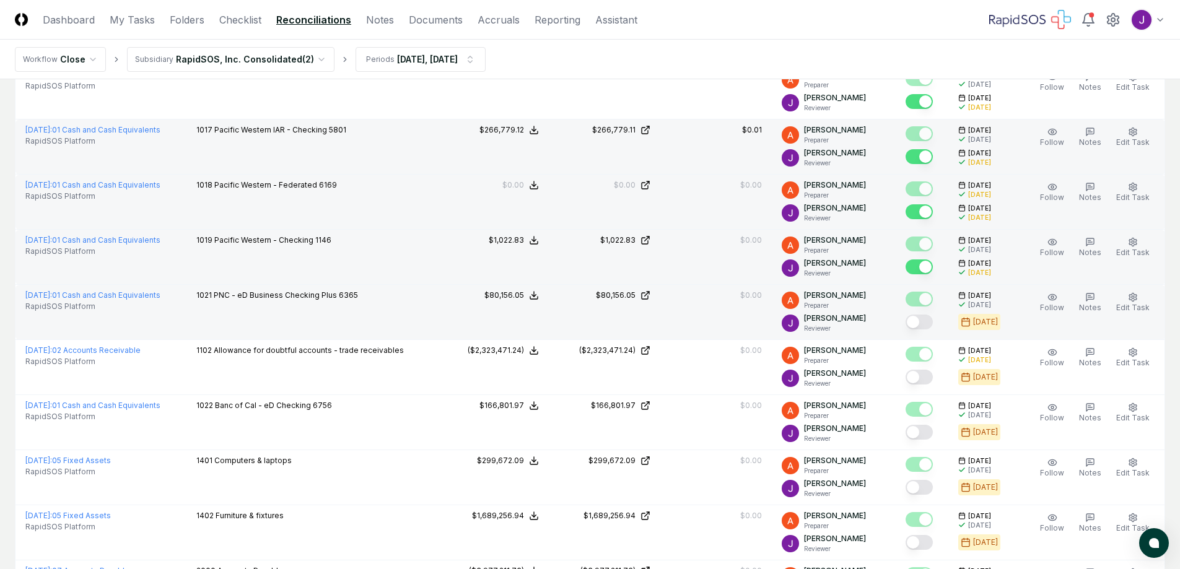
click at [925, 326] on button "Mark complete" at bounding box center [918, 322] width 27 height 15
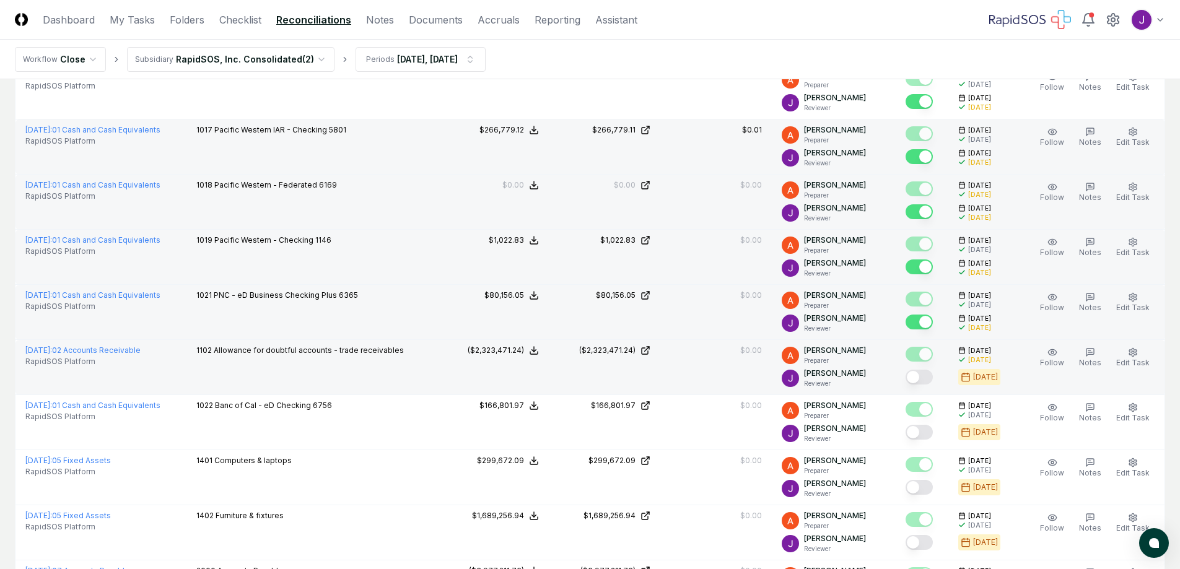
click at [929, 378] on button "Mark complete" at bounding box center [918, 377] width 27 height 15
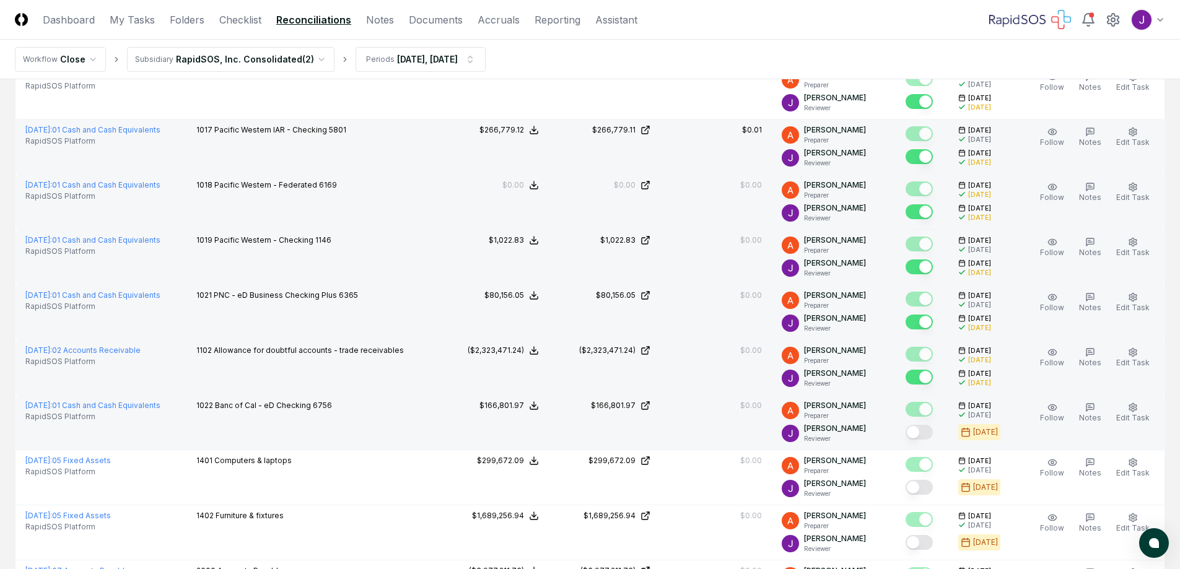
click at [925, 436] on button "Mark complete" at bounding box center [918, 432] width 27 height 15
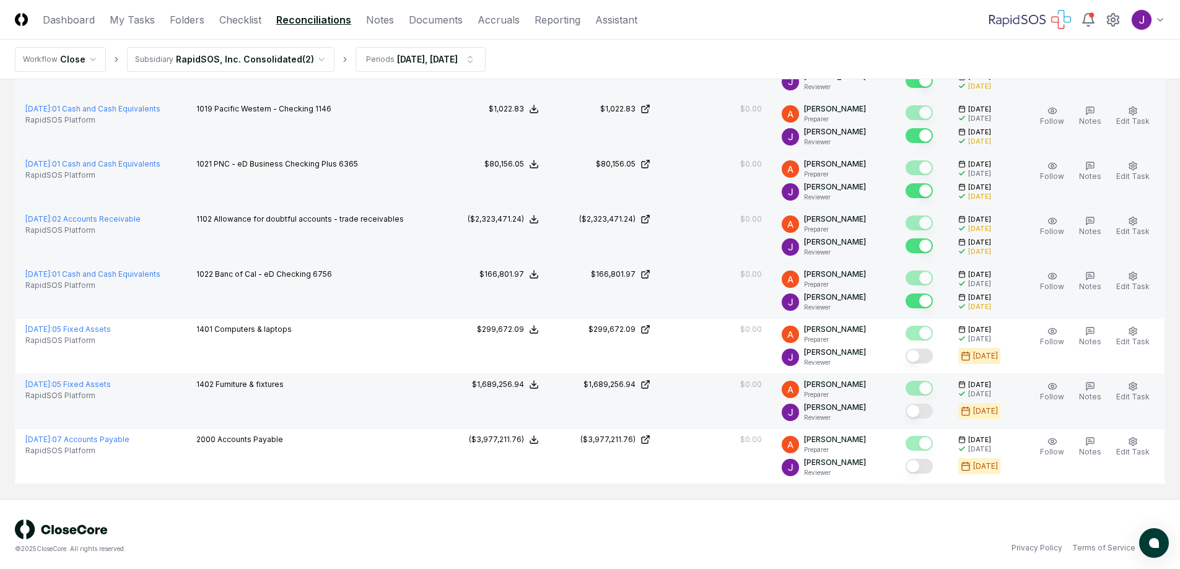
scroll to position [507, 0]
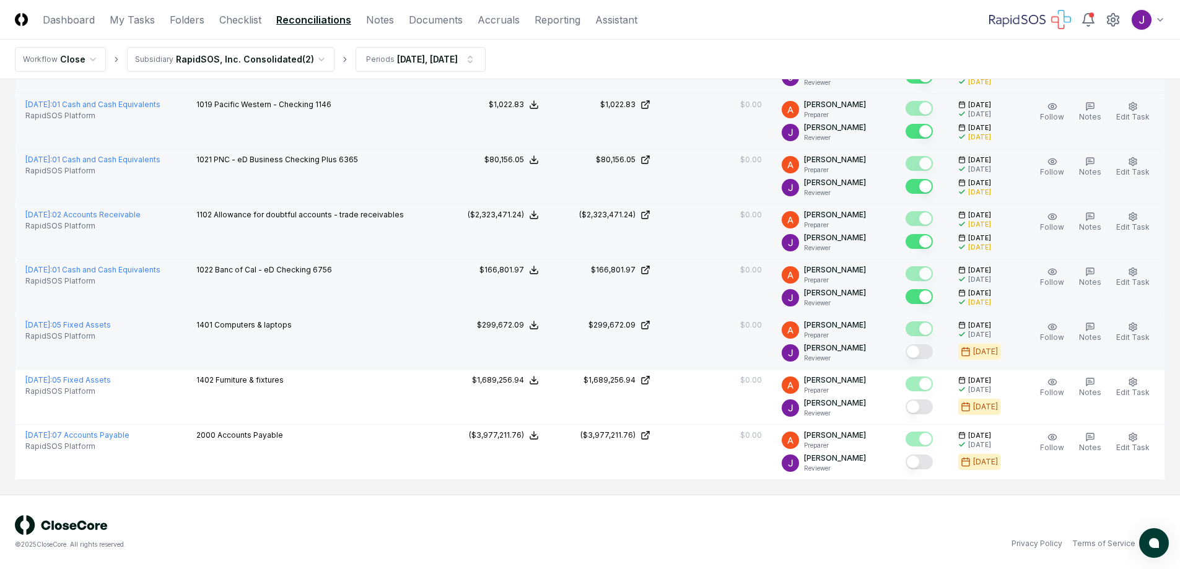
click at [931, 347] on button "Mark complete" at bounding box center [918, 351] width 27 height 15
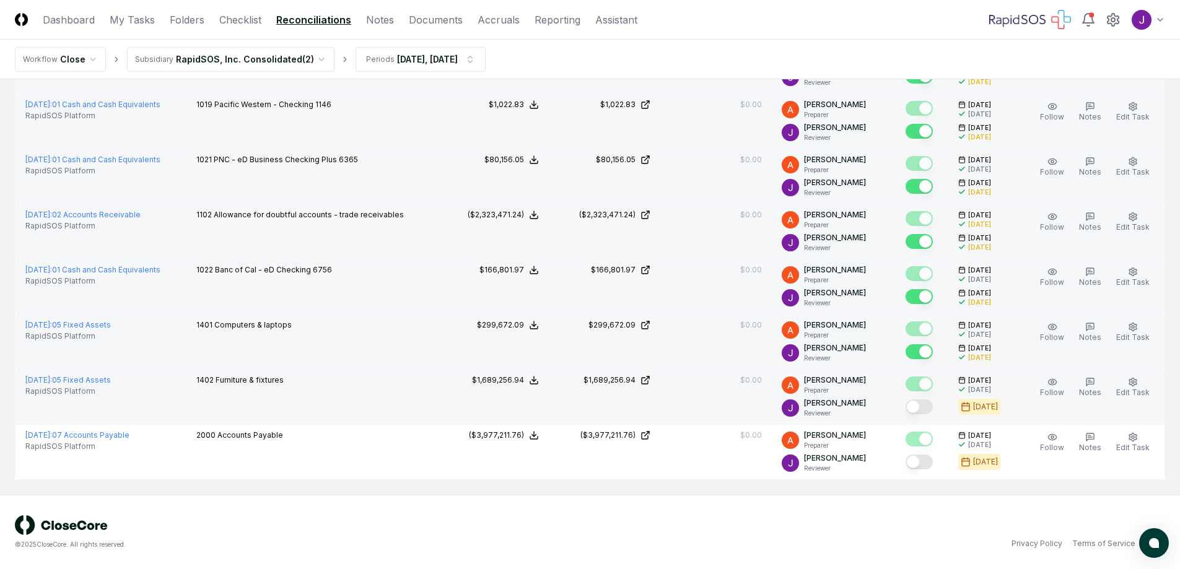
click at [925, 406] on button "Mark complete" at bounding box center [918, 406] width 27 height 15
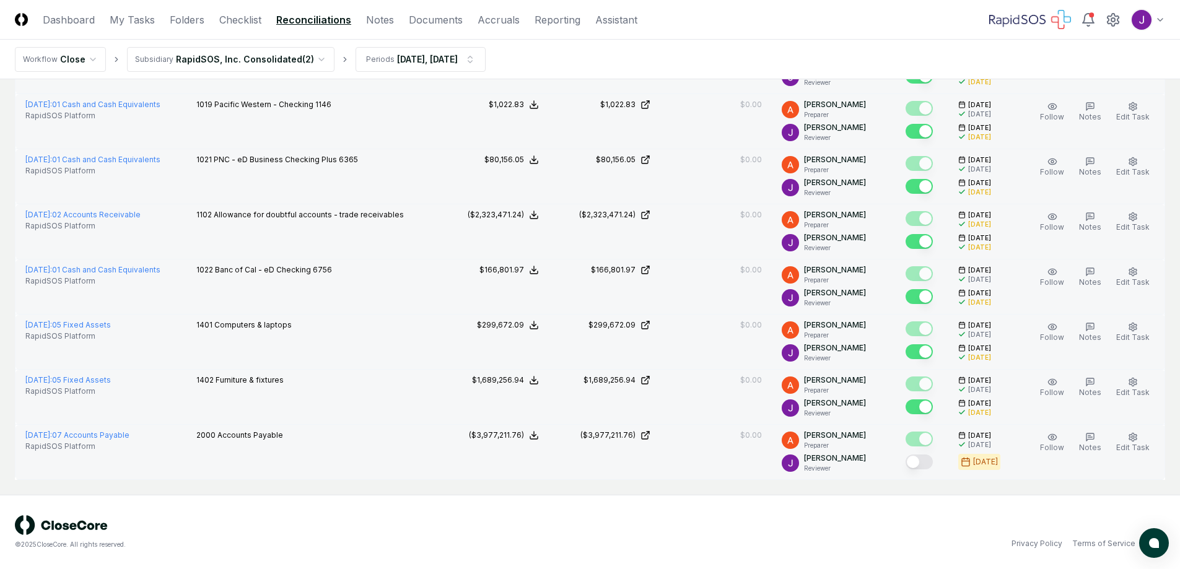
click at [925, 463] on button "Mark complete" at bounding box center [918, 462] width 27 height 15
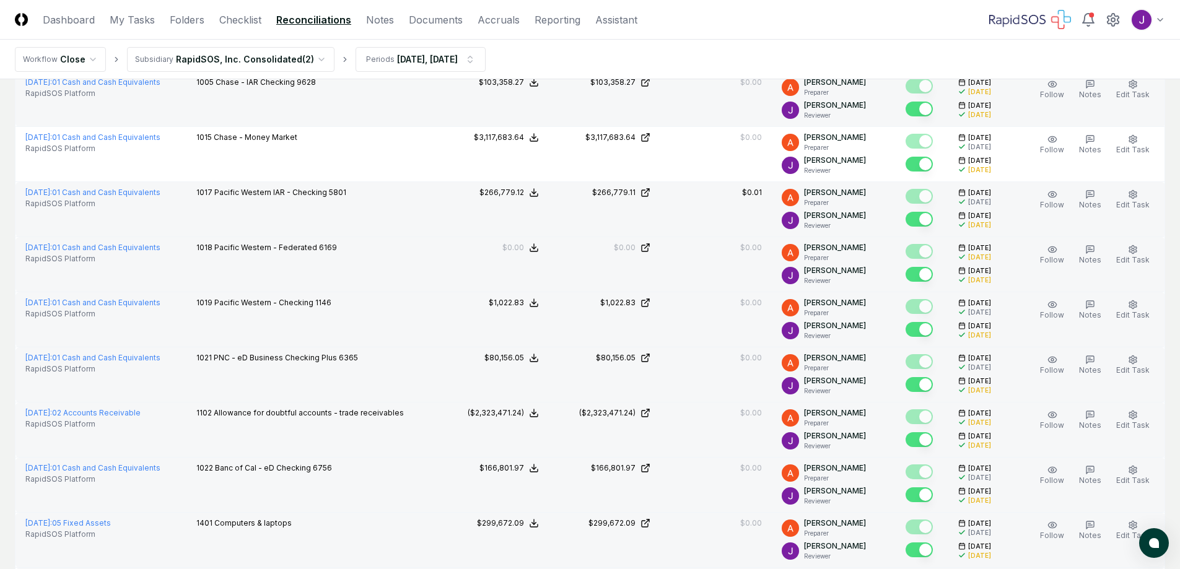
scroll to position [0, 0]
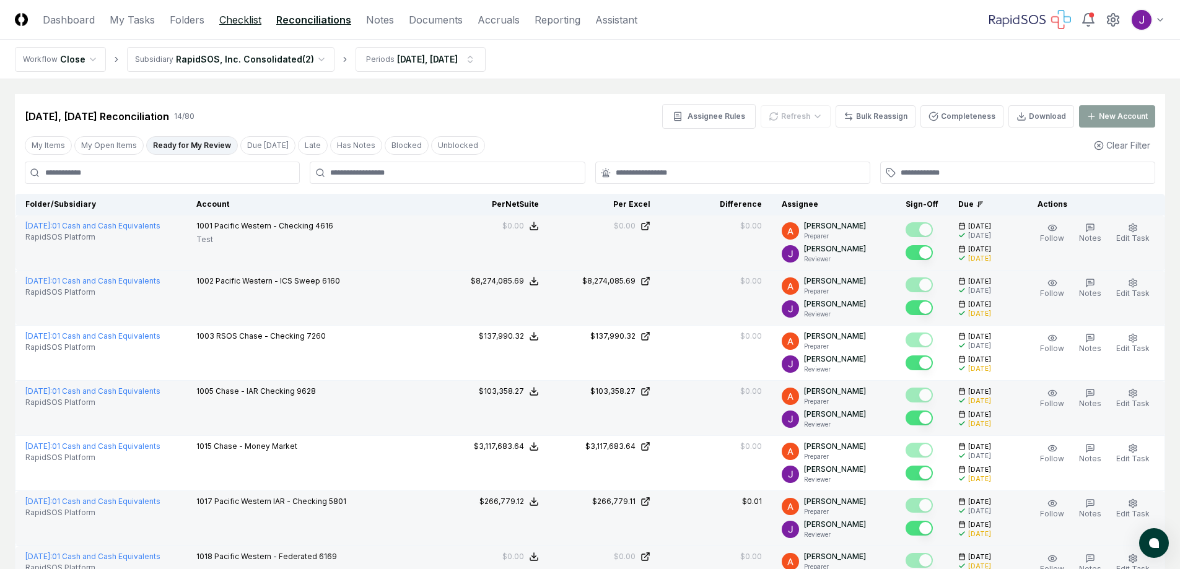
click at [237, 17] on link "Checklist" at bounding box center [240, 19] width 42 height 15
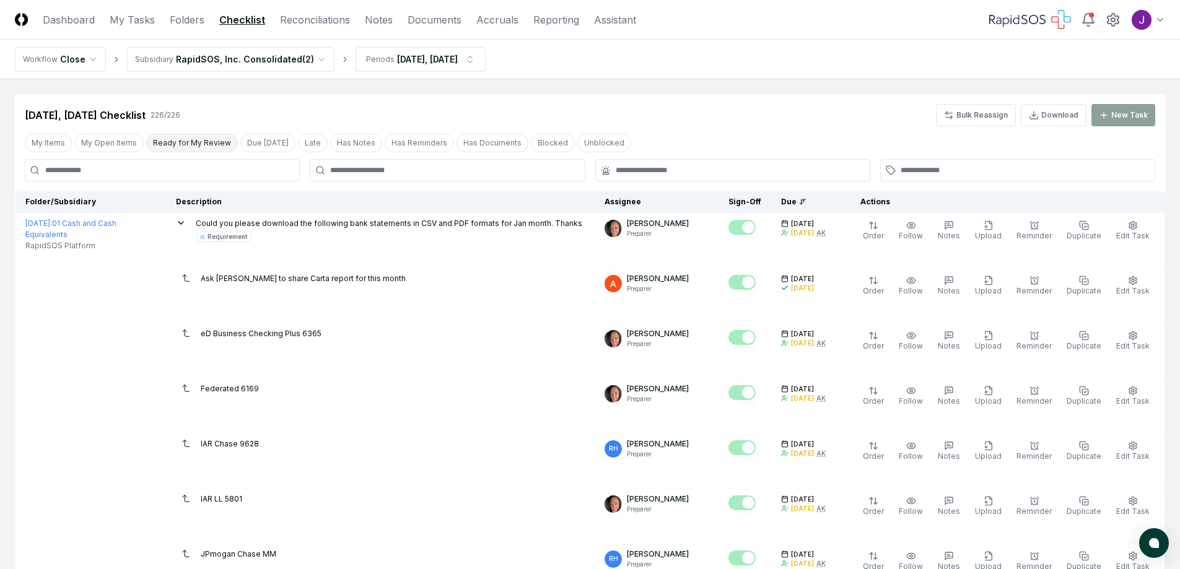
click at [185, 136] on button "Ready for My Review" at bounding box center [192, 143] width 92 height 19
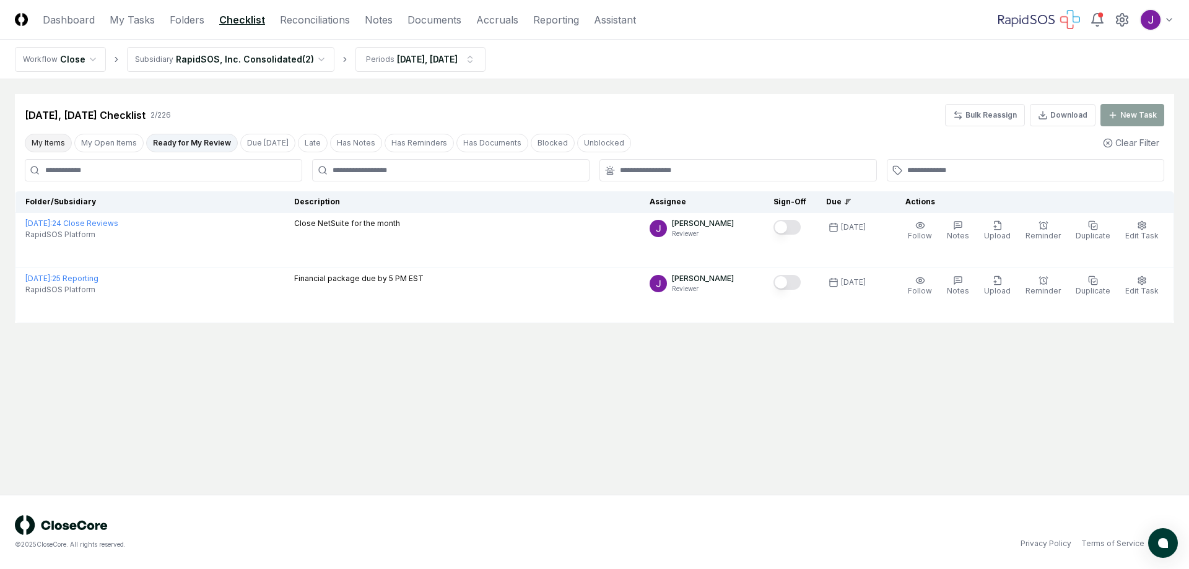
click at [48, 145] on button "My Items" at bounding box center [48, 143] width 47 height 19
